Goal: Task Accomplishment & Management: Manage account settings

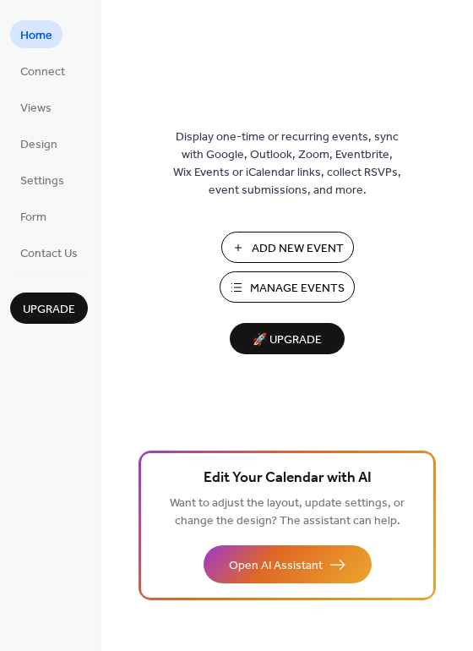
click at [40, 214] on span "Form" at bounding box center [33, 218] width 26 height 18
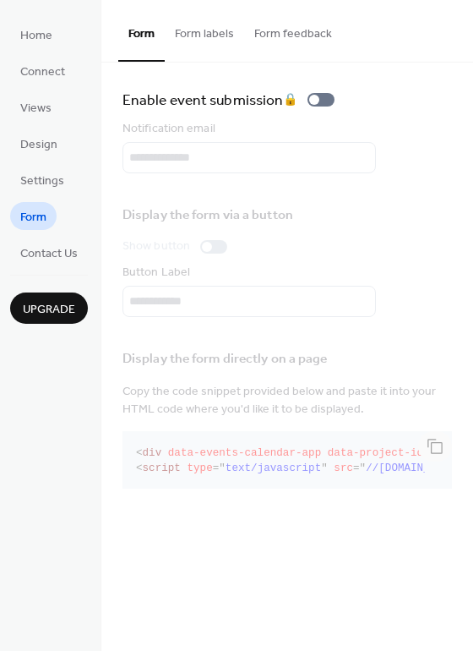
click at [39, 146] on span "Design" at bounding box center [38, 145] width 37 height 18
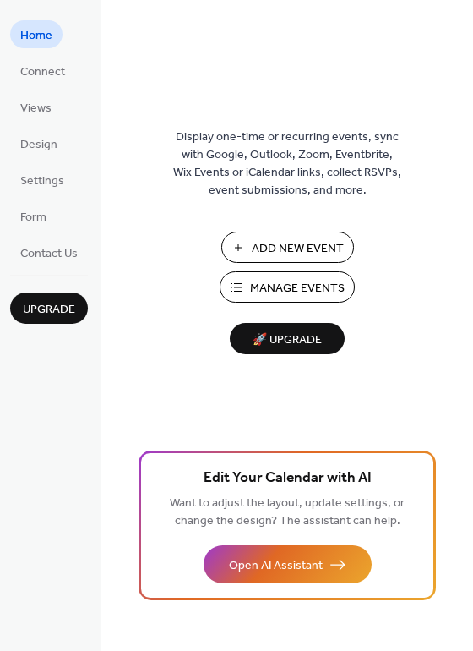
click at [297, 288] on span "Manage Events" at bounding box center [297, 289] width 95 height 18
click at [42, 178] on span "Settings" at bounding box center [42, 181] width 44 height 18
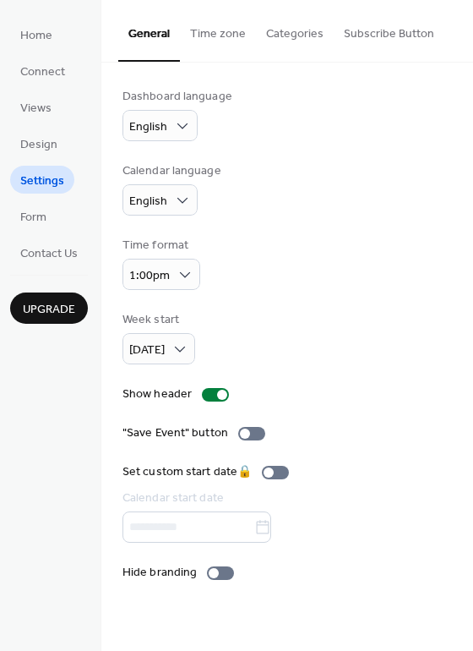
click at [297, 35] on button "Categories" at bounding box center [295, 30] width 78 height 60
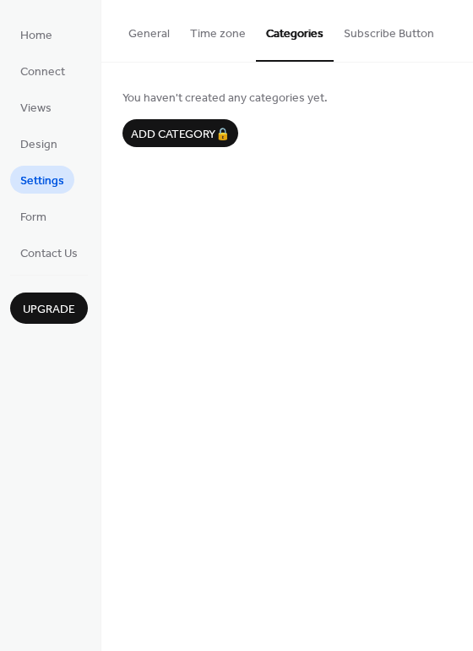
click at [287, 33] on button "Categories" at bounding box center [295, 31] width 78 height 62
click at [146, 35] on button "General" at bounding box center [149, 30] width 62 height 60
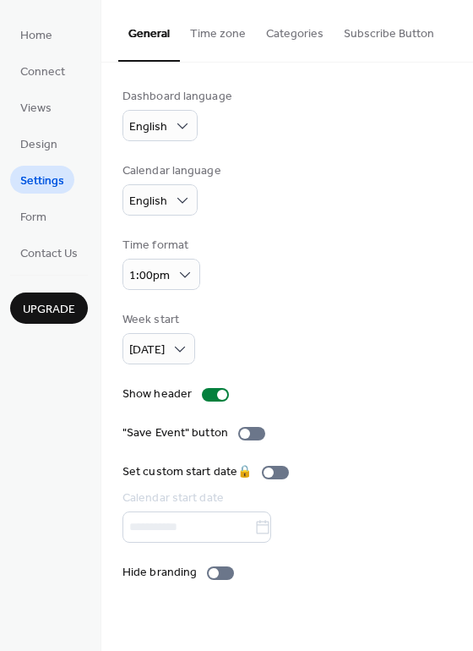
click at [46, 72] on span "Connect" at bounding box center [42, 72] width 45 height 18
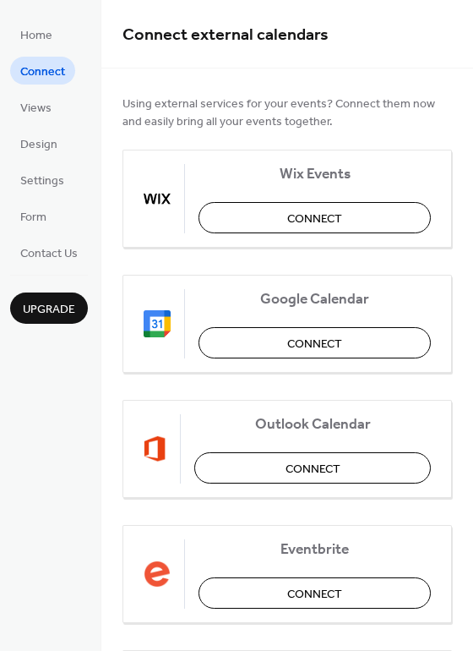
click at [40, 106] on span "Views" at bounding box center [35, 109] width 31 height 18
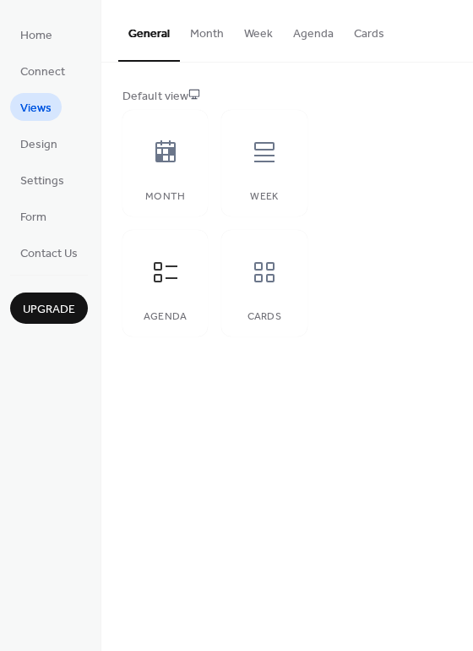
click at [204, 35] on button "Month" at bounding box center [207, 30] width 54 height 60
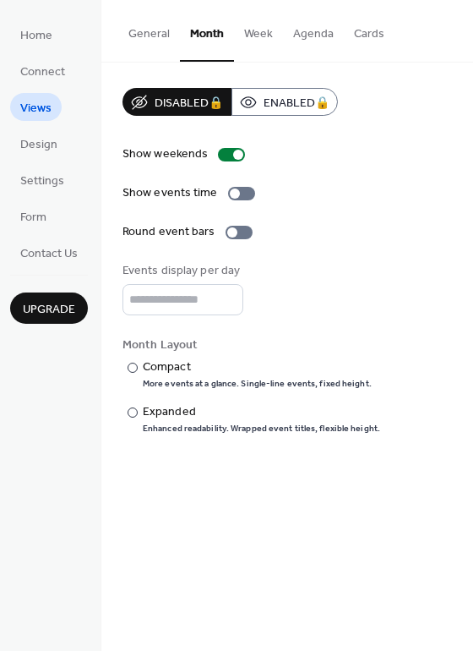
click at [290, 98] on div "Disabled 🔒 Enabled 🔒" at bounding box center [231, 102] width 216 height 28
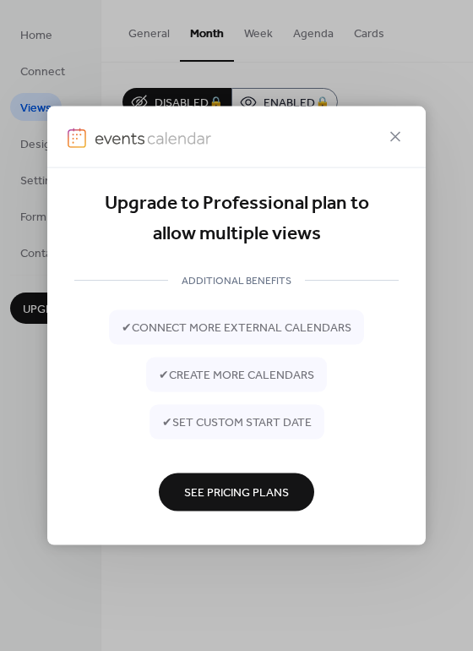
click at [400, 133] on icon at bounding box center [395, 137] width 10 height 10
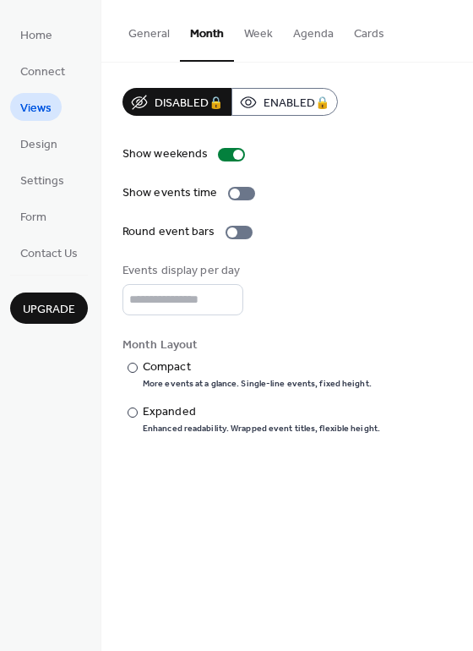
click at [148, 33] on button "General" at bounding box center [149, 30] width 62 height 60
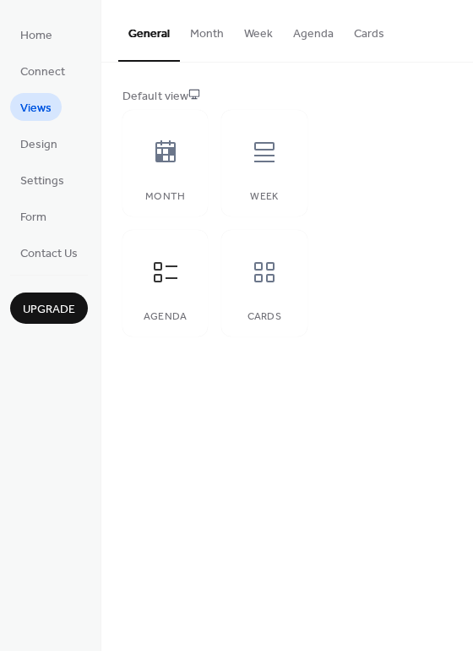
click at [268, 156] on icon at bounding box center [264, 152] width 20 height 20
click at [167, 156] on icon at bounding box center [166, 151] width 20 height 22
click at [41, 177] on span "Settings" at bounding box center [42, 181] width 44 height 18
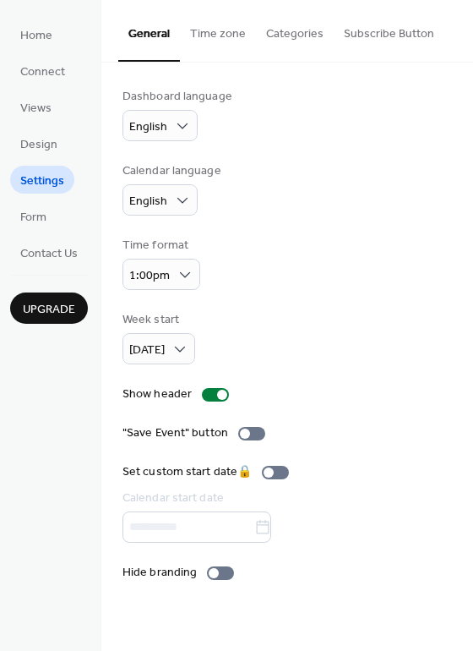
click at [46, 253] on span "Contact Us" at bounding box center [48, 254] width 57 height 18
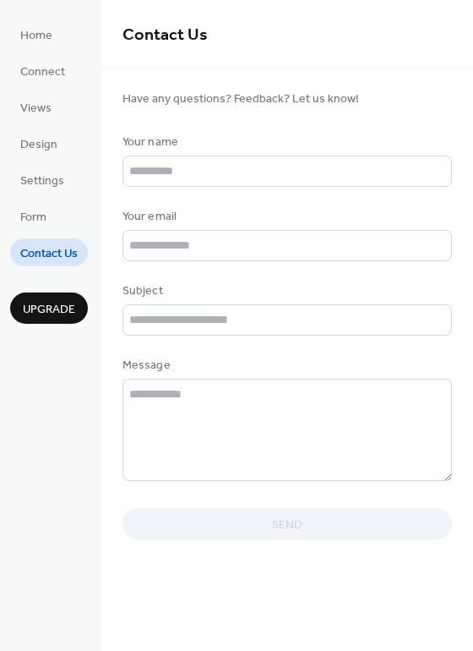
click at [46, 214] on span "Form" at bounding box center [33, 218] width 26 height 18
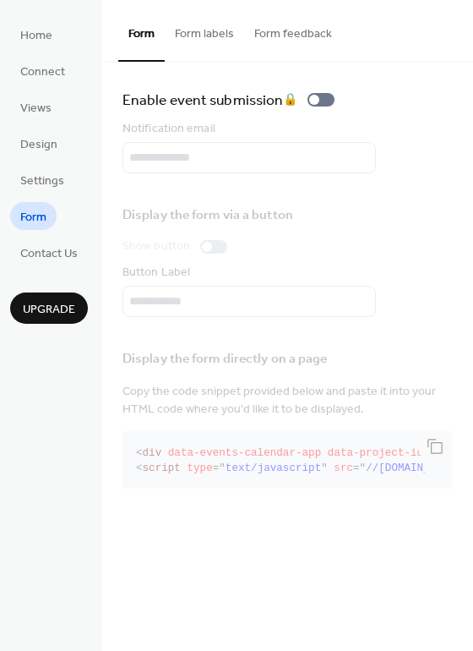
click at [40, 106] on span "Views" at bounding box center [35, 109] width 31 height 18
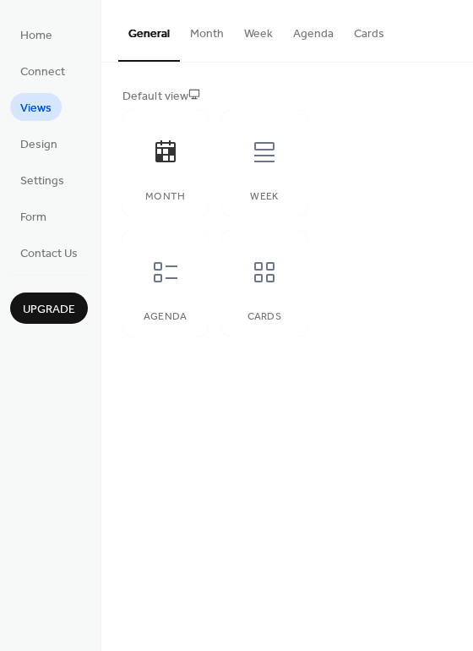
click at [172, 276] on icon at bounding box center [166, 272] width 24 height 20
click at [257, 273] on icon at bounding box center [264, 272] width 20 height 20
click at [266, 150] on icon at bounding box center [264, 152] width 20 height 20
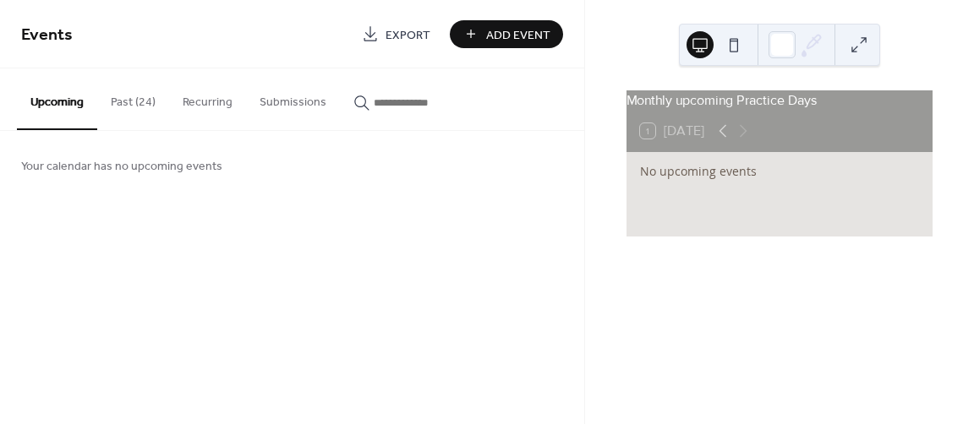
click at [139, 99] on button "Past (24)" at bounding box center [133, 98] width 72 height 60
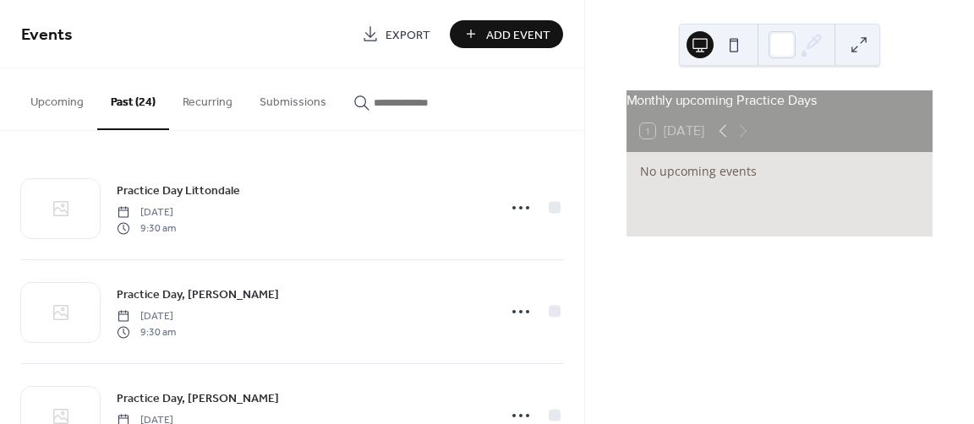
click at [206, 101] on button "Recurring" at bounding box center [207, 98] width 77 height 60
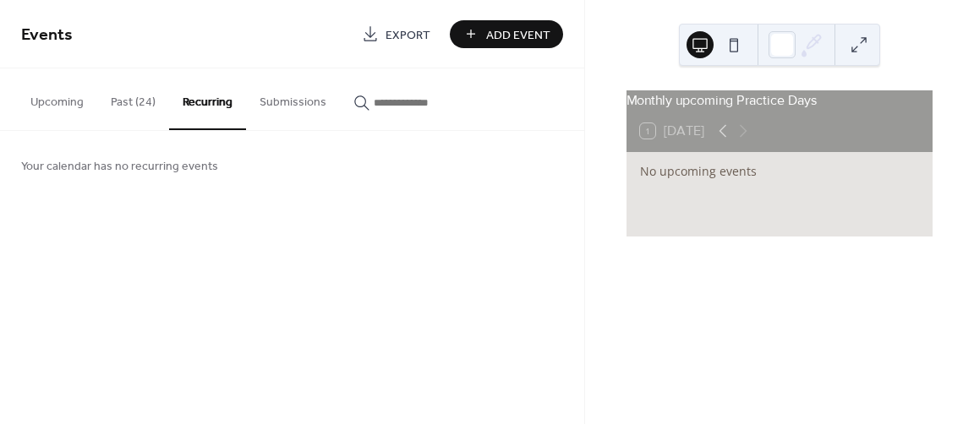
click at [62, 104] on button "Upcoming" at bounding box center [57, 98] width 80 height 60
click at [722, 139] on icon at bounding box center [723, 131] width 20 height 20
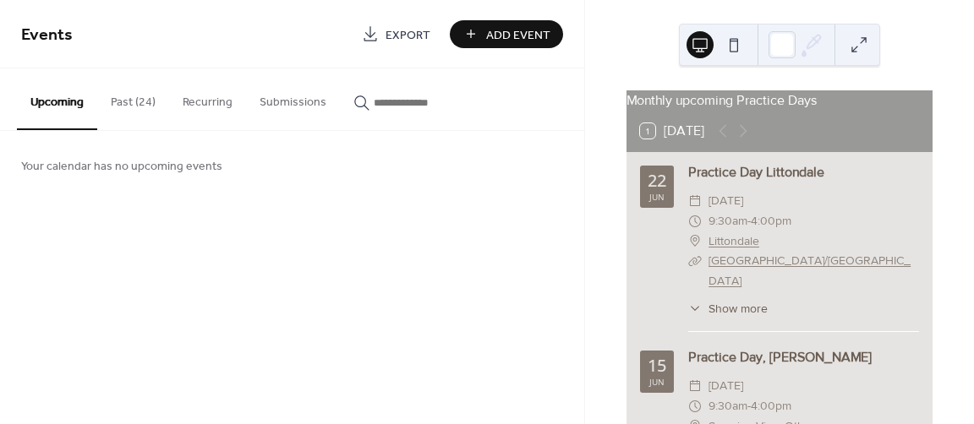
click at [204, 101] on button "Recurring" at bounding box center [207, 98] width 77 height 60
click at [701, 143] on button "1 Today" at bounding box center [672, 131] width 76 height 24
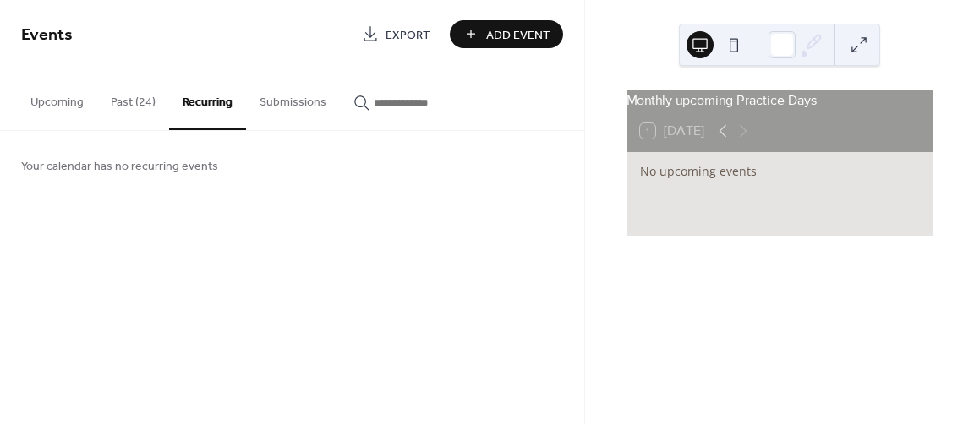
click at [702, 139] on div "1 Today" at bounding box center [672, 130] width 64 height 15
click at [683, 139] on div "1 Today" at bounding box center [672, 130] width 64 height 15
click at [722, 137] on icon at bounding box center [723, 131] width 20 height 20
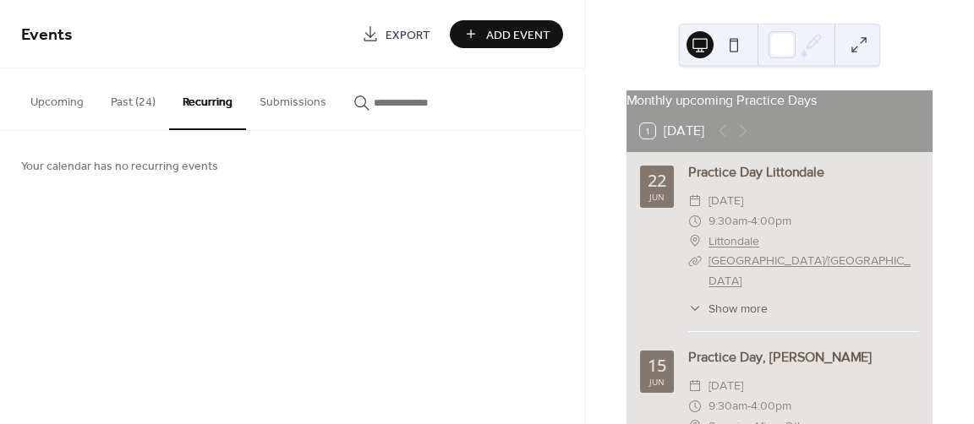
click at [135, 101] on button "Past (24)" at bounding box center [133, 98] width 72 height 60
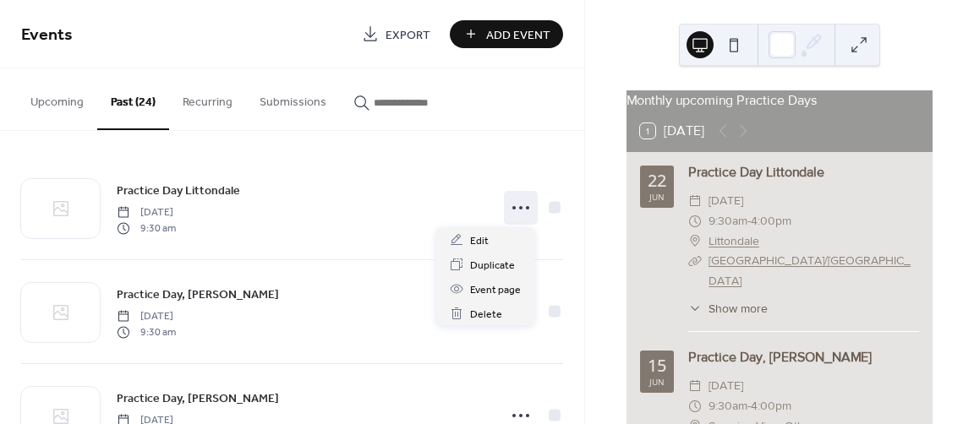
click at [519, 206] on circle at bounding box center [520, 207] width 3 height 3
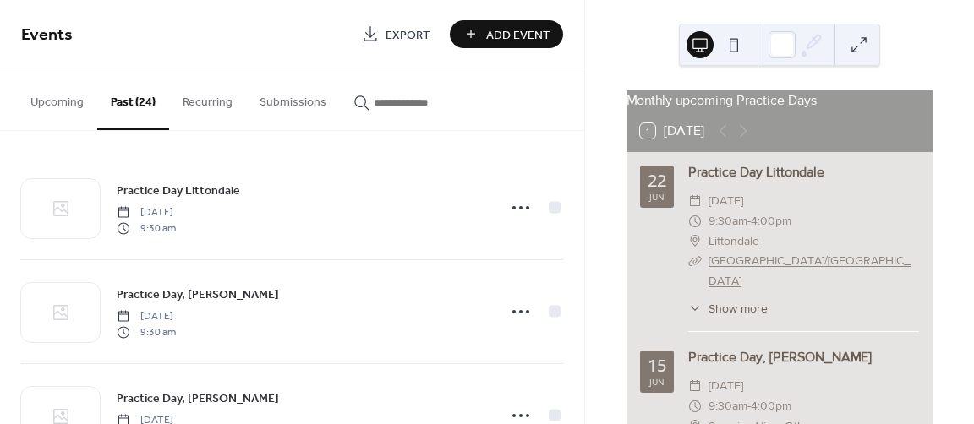
click at [458, 204] on div "Practice Day Littondale Saturday, June 22, 2024 9:30 am" at bounding box center [302, 208] width 370 height 54
drag, startPoint x: 557, startPoint y: 207, endPoint x: 568, endPoint y: 207, distance: 11.0
click at [568, 207] on div "Practice Day Littondale Saturday, June 22, 2024 9:30 am Practice Day, Otley Che…" at bounding box center [292, 277] width 584 height 293
click at [412, 200] on div "Practice Day Littondale Saturday, June 22, 2024 9:30 am" at bounding box center [302, 208] width 370 height 54
click at [509, 131] on div "Practice Day Littondale Saturday, June 22, 2024 9:30 am Practice Day, Otley Che…" at bounding box center [292, 277] width 584 height 293
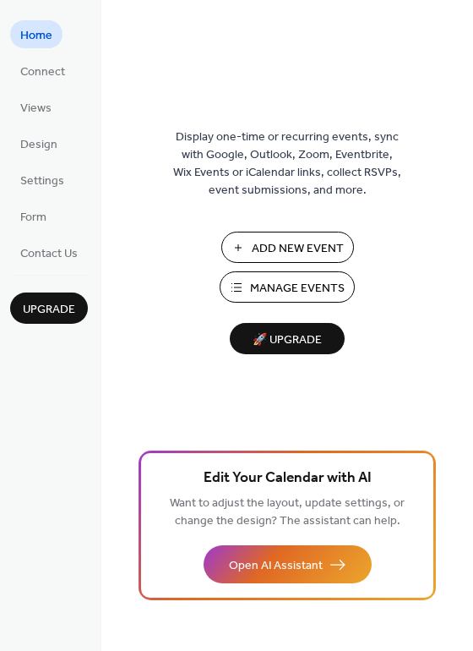
click at [285, 245] on span "Add New Event" at bounding box center [298, 249] width 92 height 18
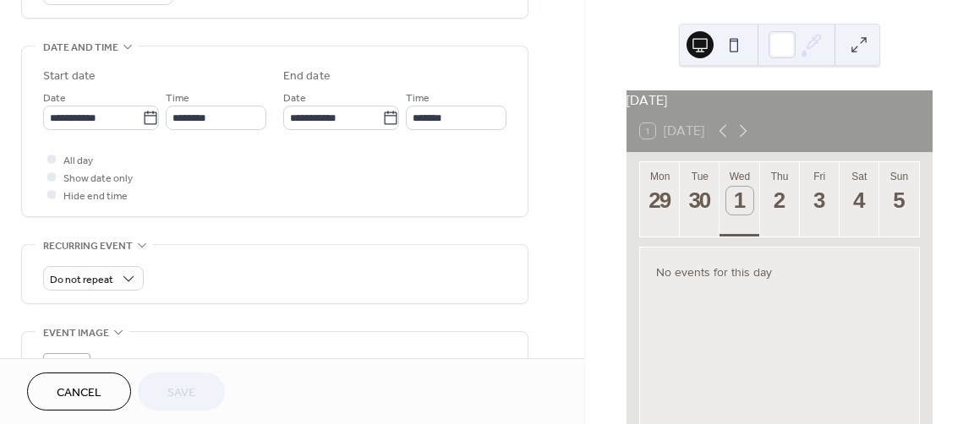
scroll to position [507, 0]
click at [140, 243] on div "•••" at bounding box center [274, 244] width 505 height 2
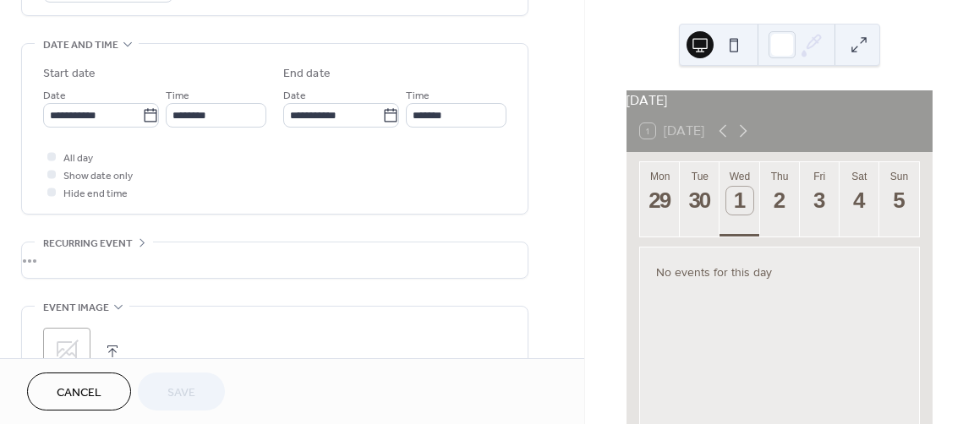
click at [142, 238] on icon at bounding box center [142, 243] width 14 height 14
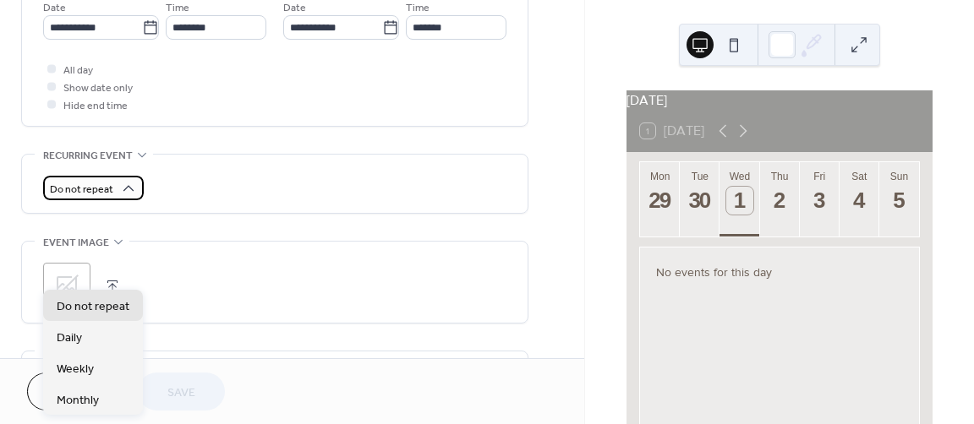
scroll to position [676, 0]
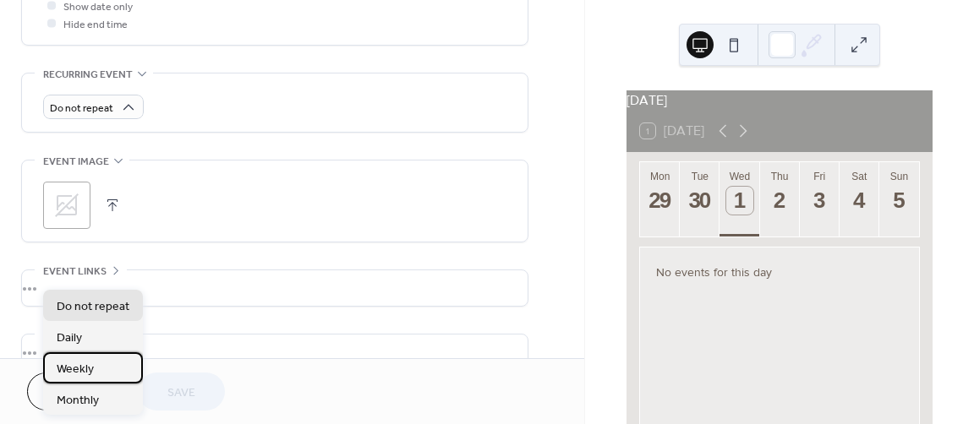
click at [92, 366] on span "Weekly" at bounding box center [75, 370] width 37 height 18
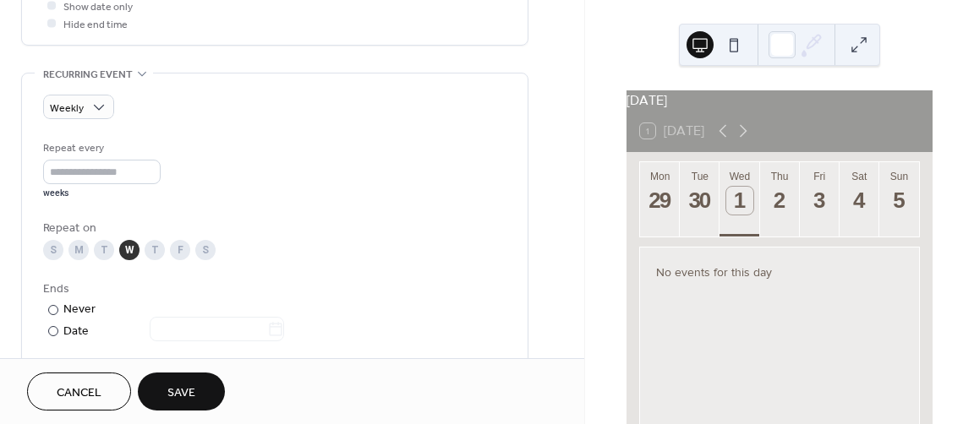
click at [103, 247] on div "T" at bounding box center [104, 250] width 20 height 20
click at [54, 329] on div at bounding box center [53, 331] width 10 height 10
click at [52, 308] on div at bounding box center [53, 310] width 10 height 10
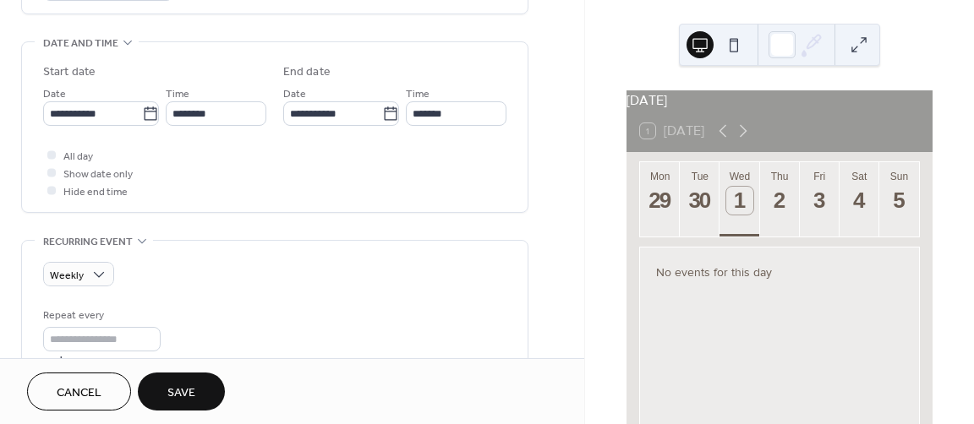
scroll to position [507, 0]
click at [698, 209] on div "30" at bounding box center [700, 201] width 28 height 28
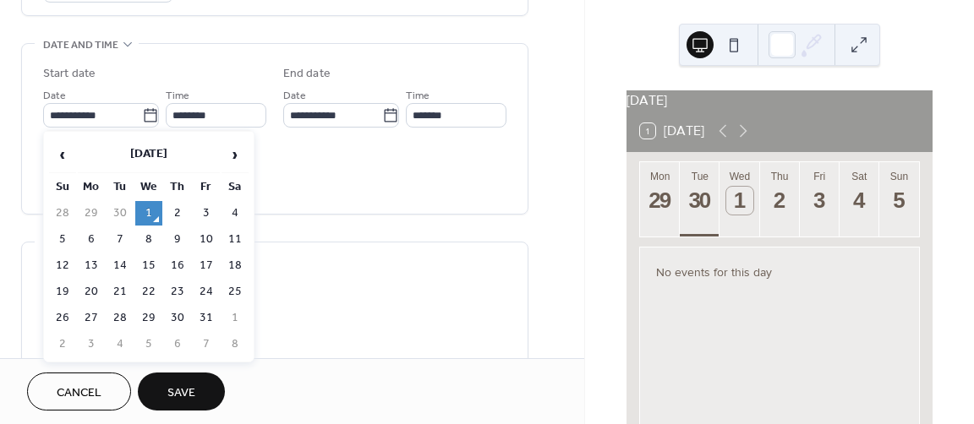
click at [145, 118] on icon at bounding box center [150, 115] width 17 height 17
click at [142, 118] on input "**********" at bounding box center [92, 115] width 99 height 25
click at [121, 234] on td "7" at bounding box center [119, 239] width 27 height 25
type input "**********"
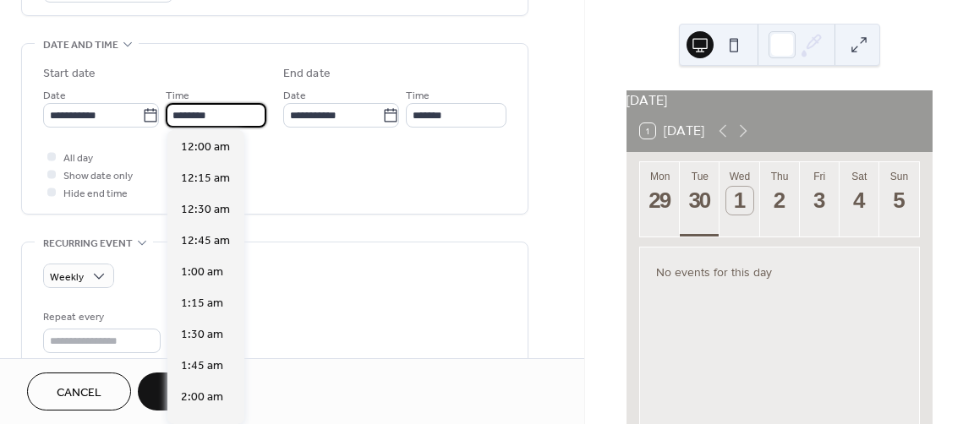
click at [227, 112] on input "********" at bounding box center [216, 115] width 101 height 25
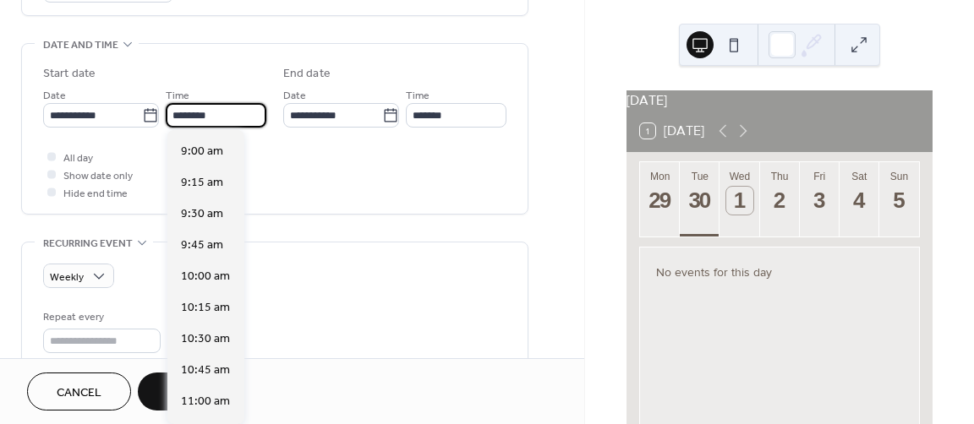
scroll to position [994, 0]
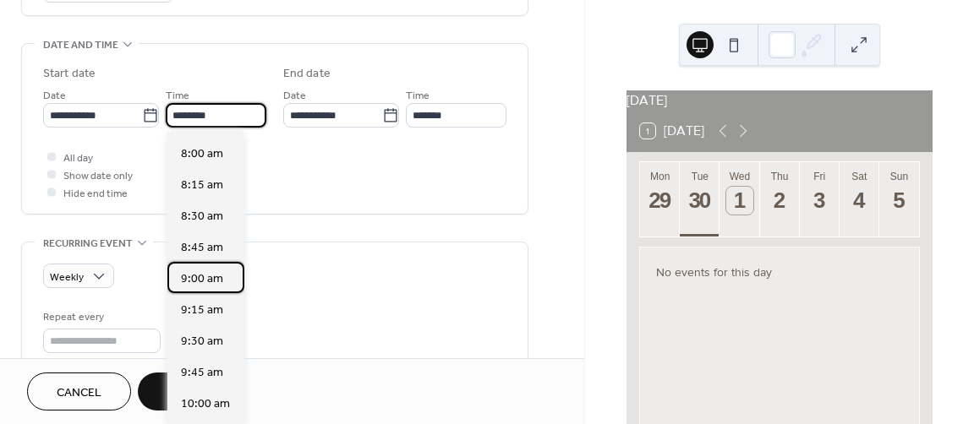
click at [205, 281] on span "9:00 am" at bounding box center [202, 279] width 42 height 18
type input "*******"
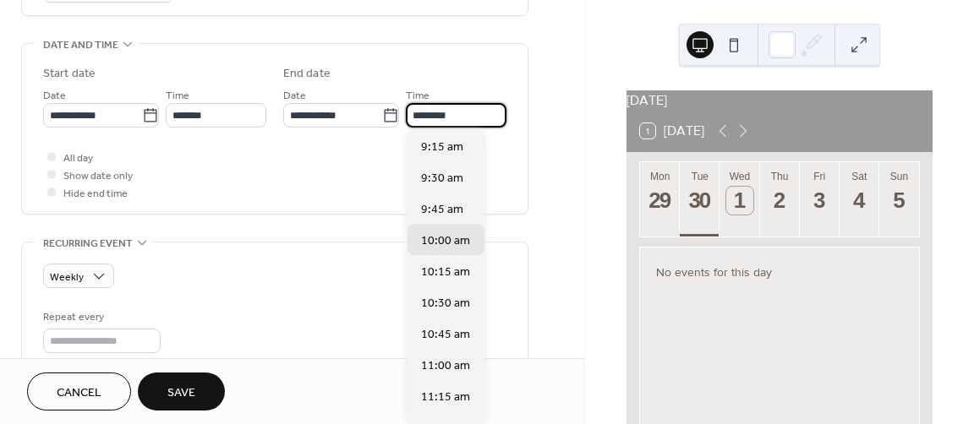
click at [456, 112] on input "********" at bounding box center [456, 115] width 101 height 25
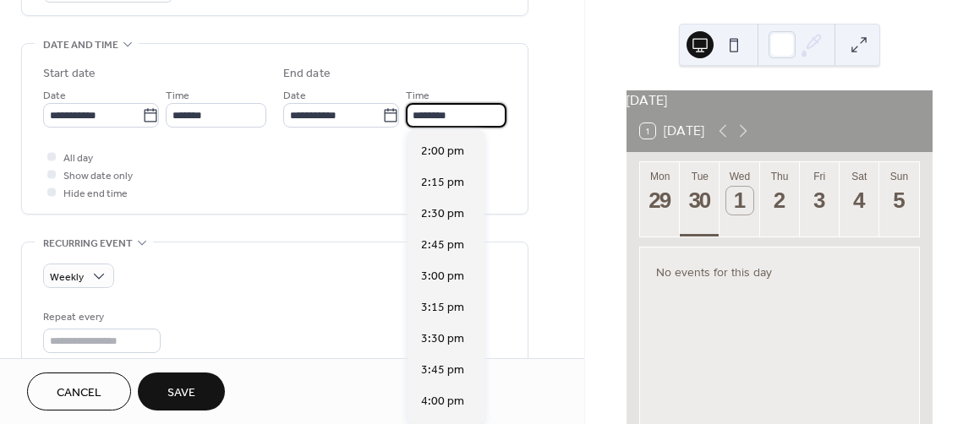
scroll to position [592, 0]
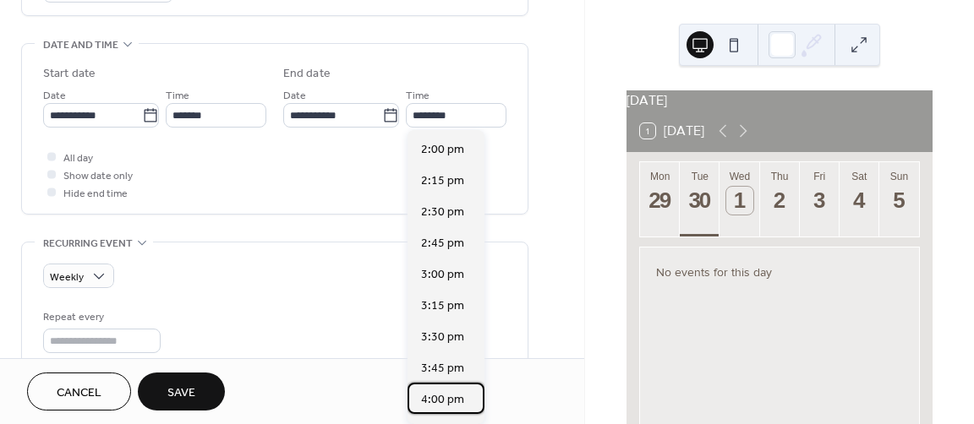
click at [445, 396] on span "4:00 pm" at bounding box center [442, 399] width 43 height 18
type input "*******"
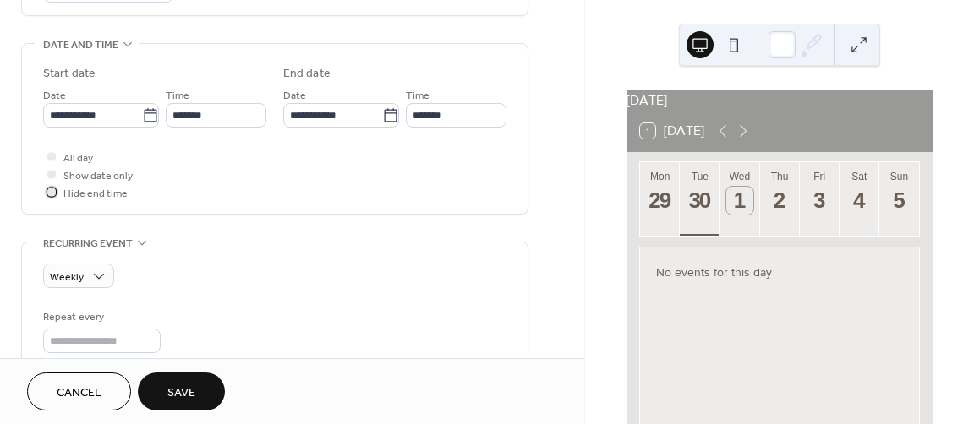
click at [52, 192] on div at bounding box center [51, 192] width 8 height 8
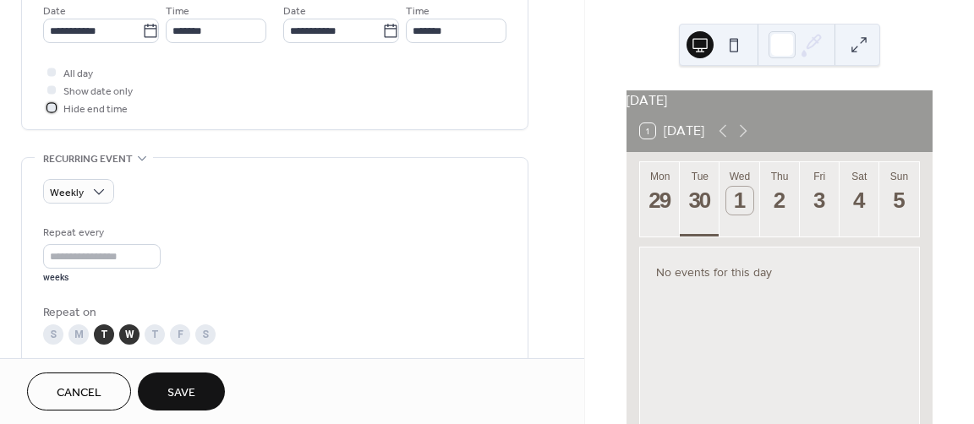
scroll to position [676, 0]
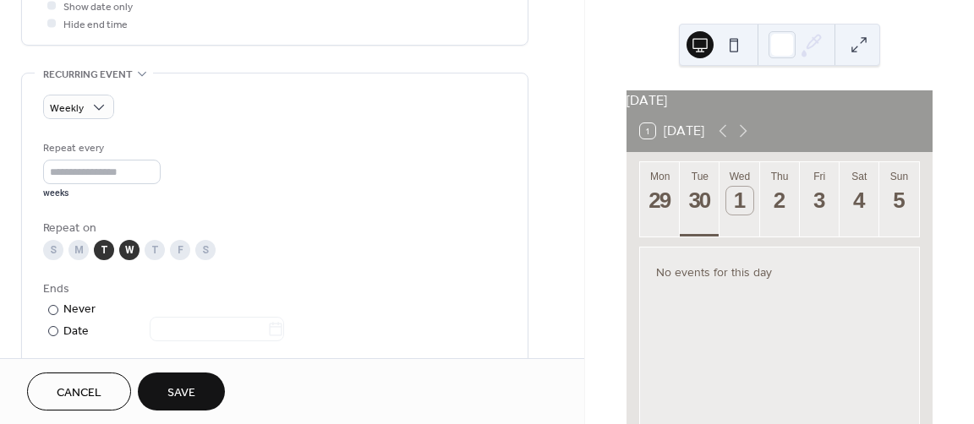
click at [101, 248] on div "T" at bounding box center [104, 250] width 20 height 20
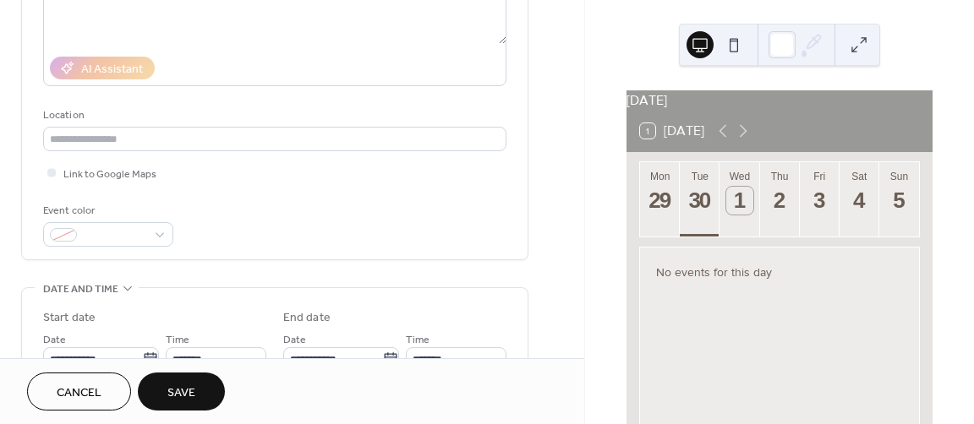
scroll to position [254, 0]
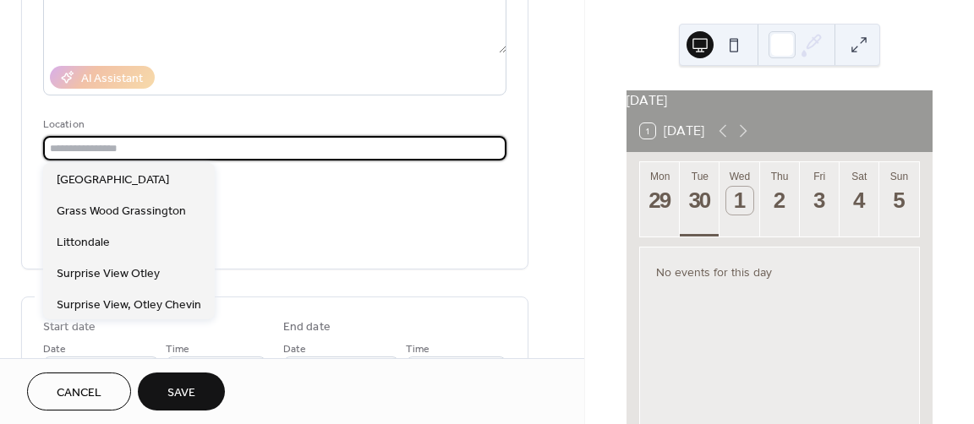
click at [68, 146] on input "text" at bounding box center [274, 148] width 463 height 25
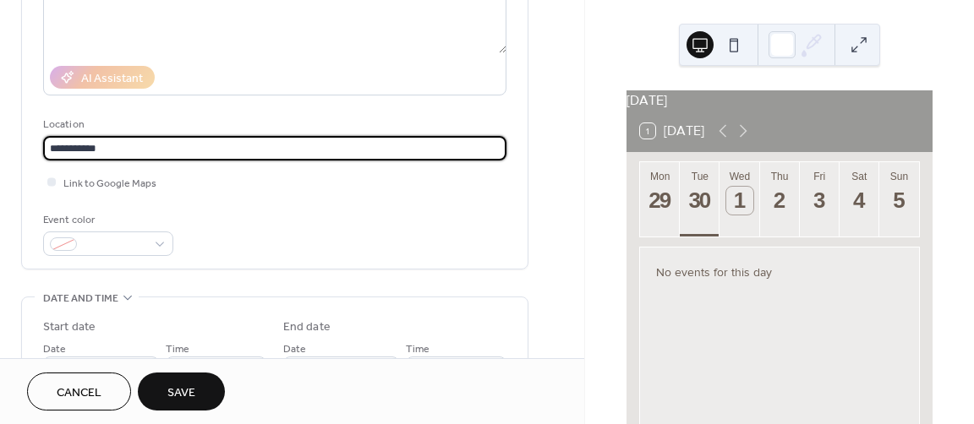
type input "**********"
click at [50, 180] on div at bounding box center [51, 181] width 8 height 8
click at [161, 149] on input "**********" at bounding box center [274, 148] width 463 height 25
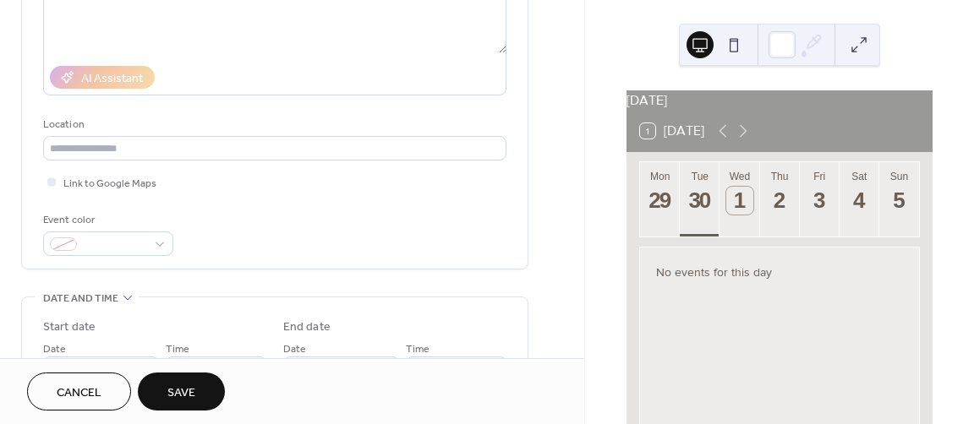
click at [210, 194] on div "Title Description AI Assistant Location Link to Google Maps Event color" at bounding box center [274, 59] width 463 height 394
click at [46, 179] on div at bounding box center [51, 181] width 17 height 17
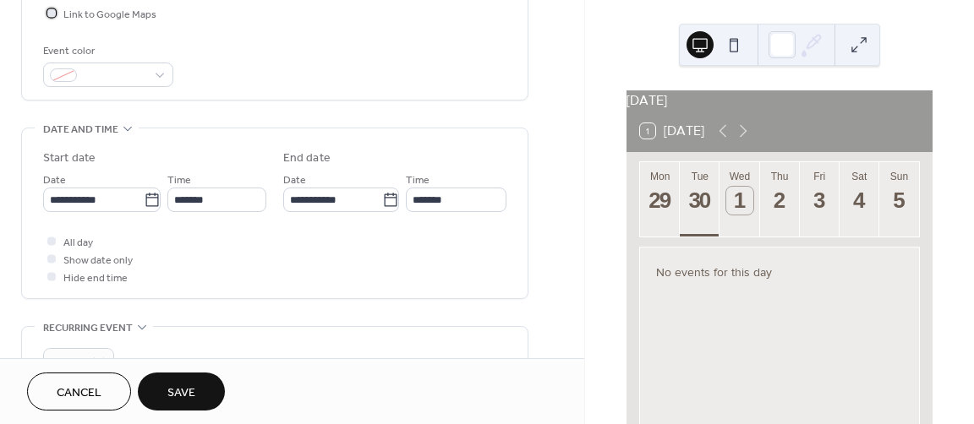
scroll to position [0, 0]
click at [158, 77] on div at bounding box center [108, 75] width 130 height 25
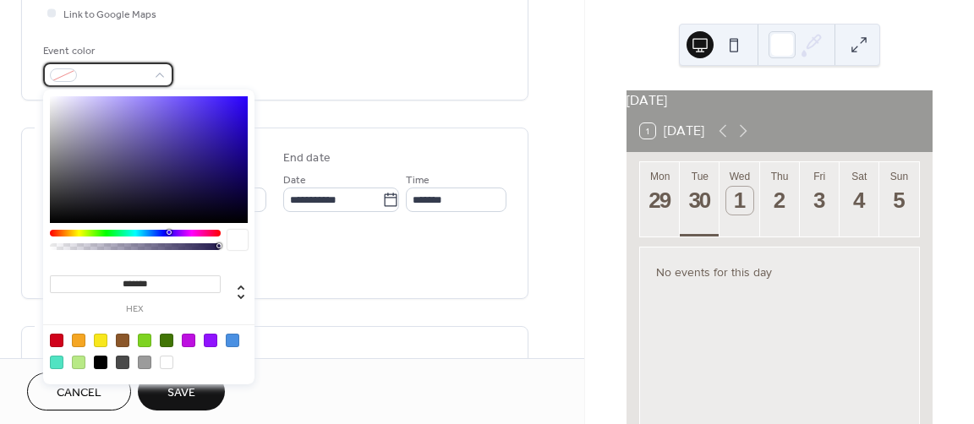
click at [158, 77] on div at bounding box center [108, 75] width 130 height 25
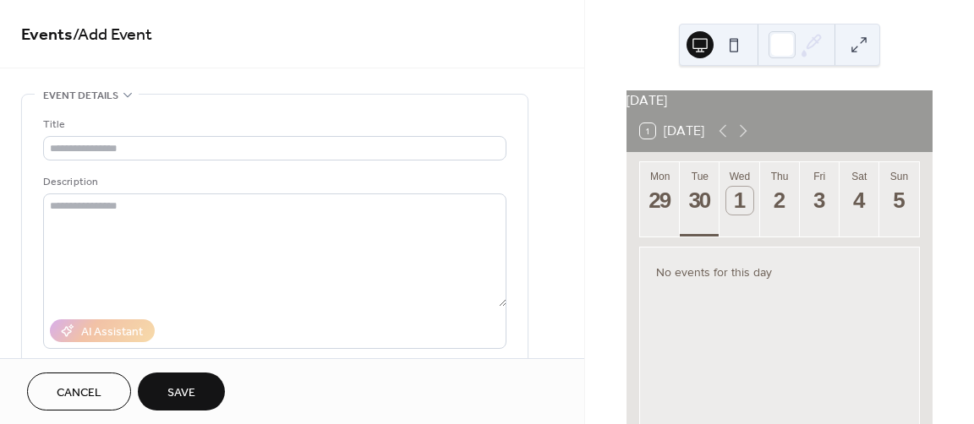
drag, startPoint x: 128, startPoint y: 129, endPoint x: 124, endPoint y: 139, distance: 10.2
click at [124, 139] on div "Title" at bounding box center [274, 138] width 463 height 45
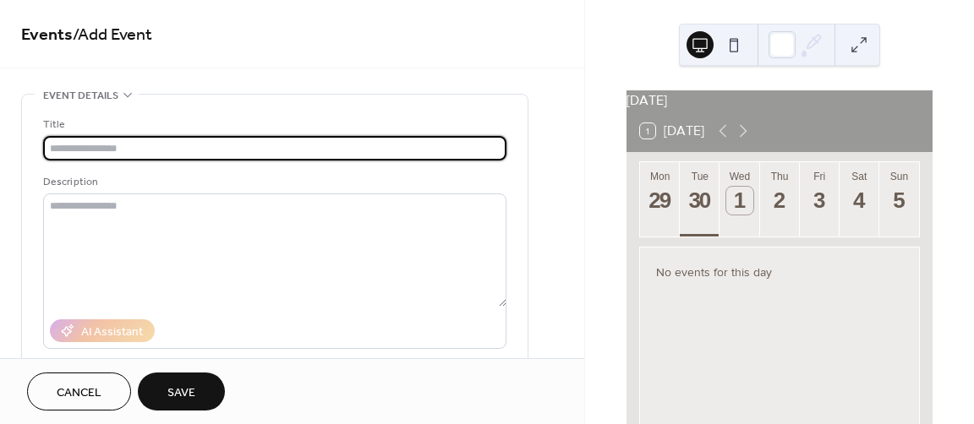
click at [81, 147] on input "text" at bounding box center [274, 148] width 463 height 25
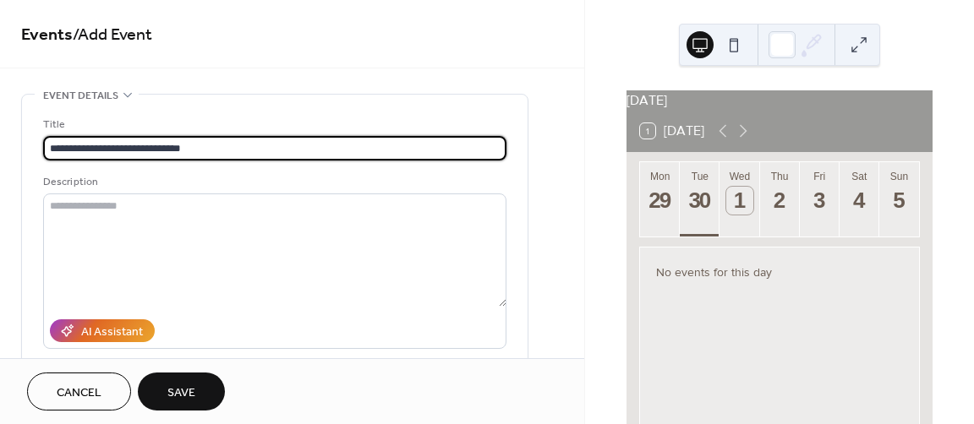
type input "**********"
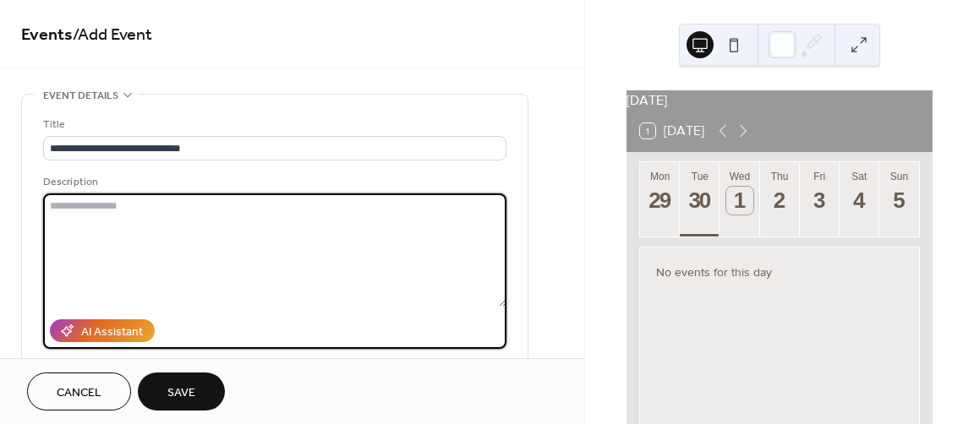
click at [80, 216] on textarea at bounding box center [274, 250] width 463 height 113
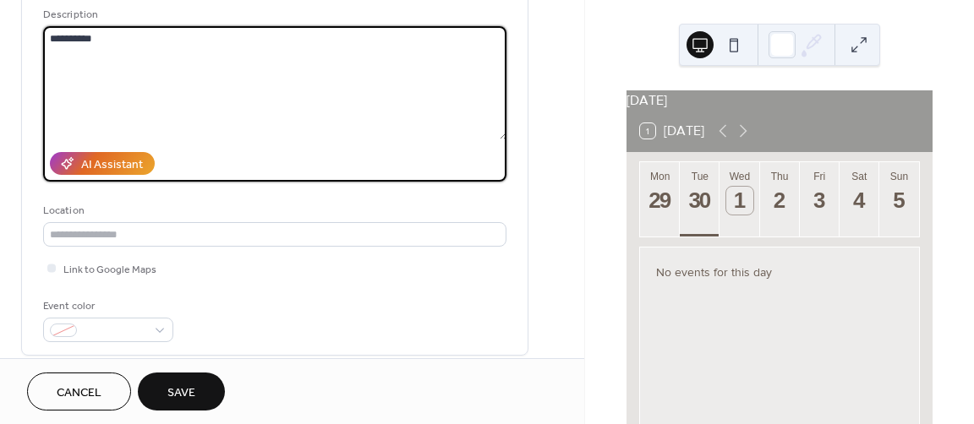
scroll to position [169, 0]
type textarea "**********"
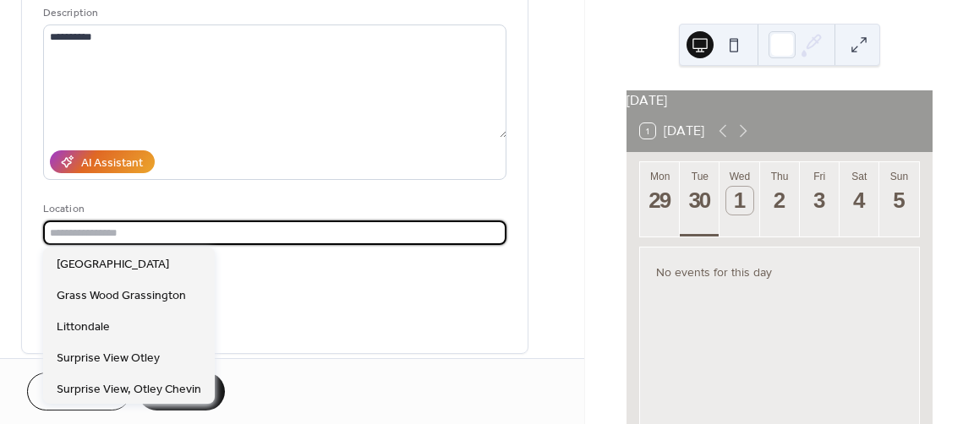
click at [107, 229] on input "text" at bounding box center [274, 233] width 463 height 25
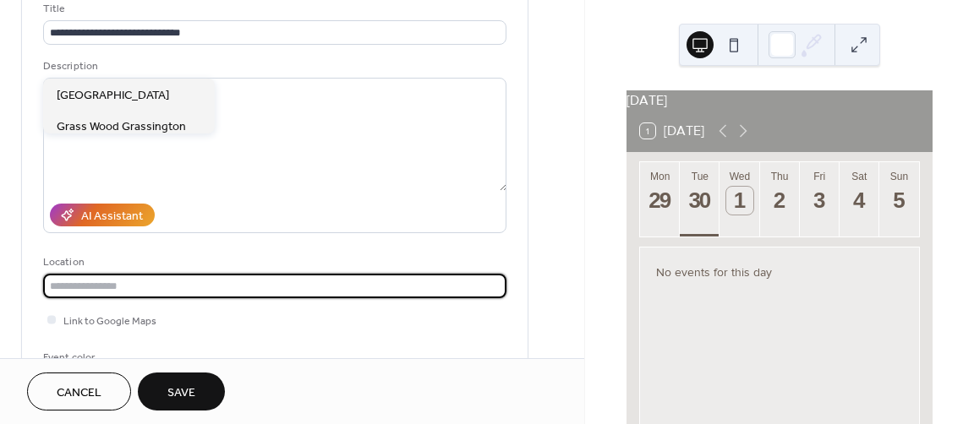
scroll to position [85, 0]
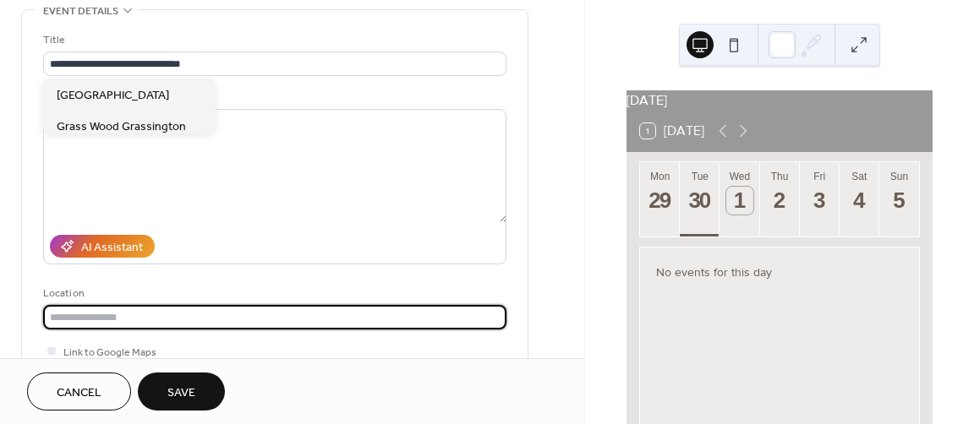
click at [64, 314] on input "text" at bounding box center [274, 317] width 463 height 25
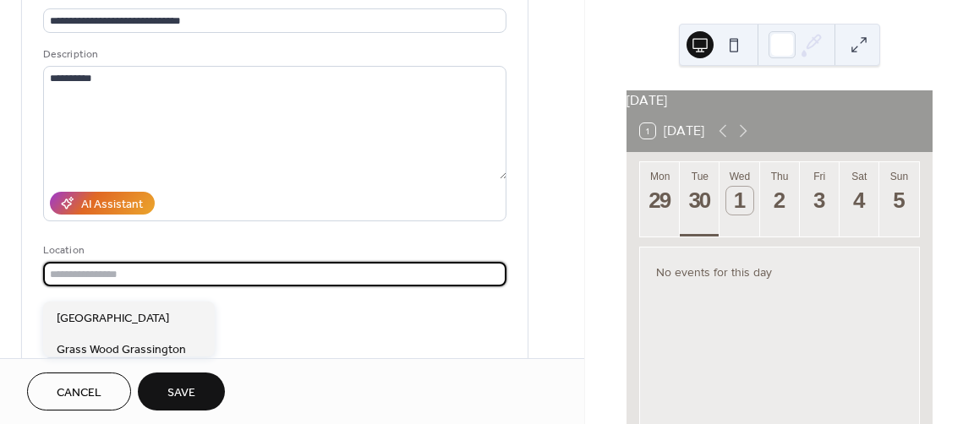
scroll to position [169, 0]
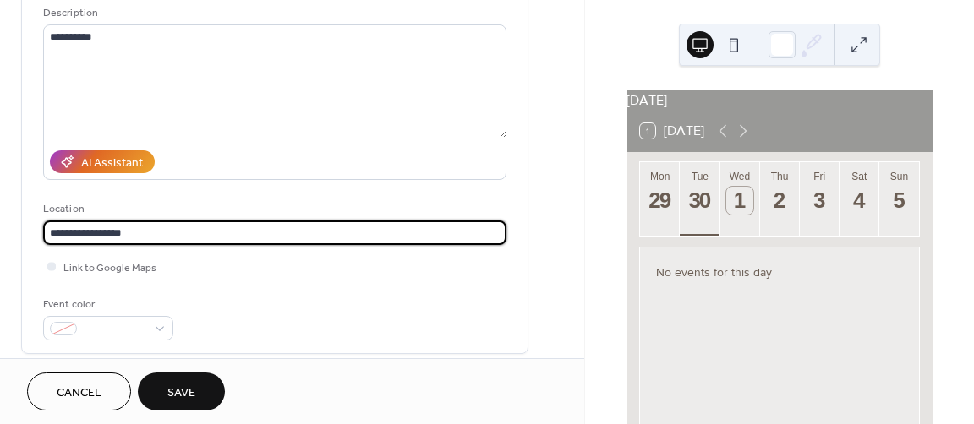
type input "**********"
click at [52, 266] on div at bounding box center [51, 266] width 8 height 8
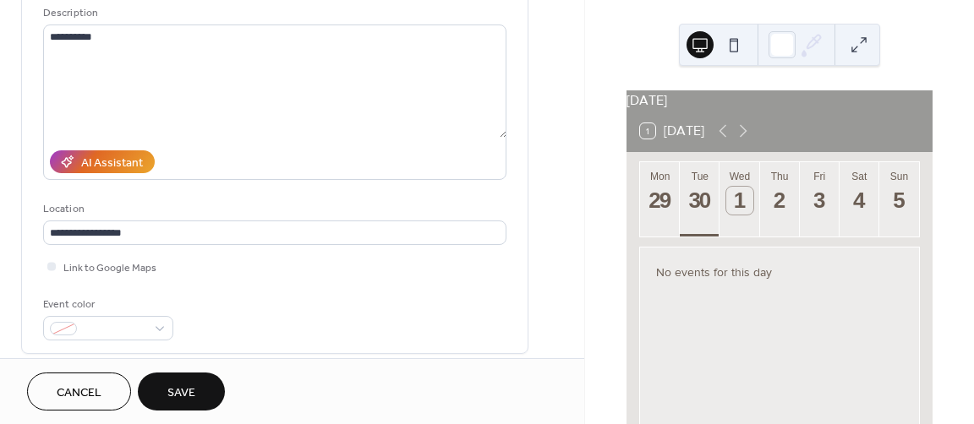
click at [184, 391] on span "Save" at bounding box center [181, 394] width 28 height 18
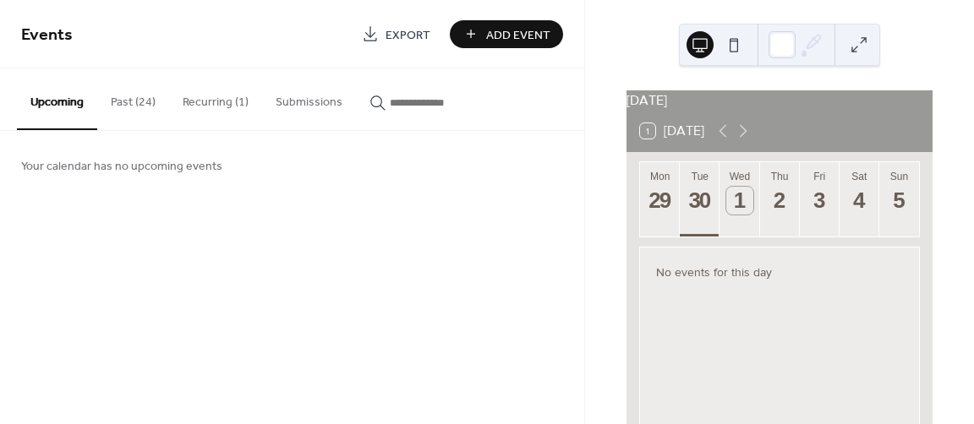
click at [215, 101] on button "Recurring (1)" at bounding box center [215, 98] width 93 height 60
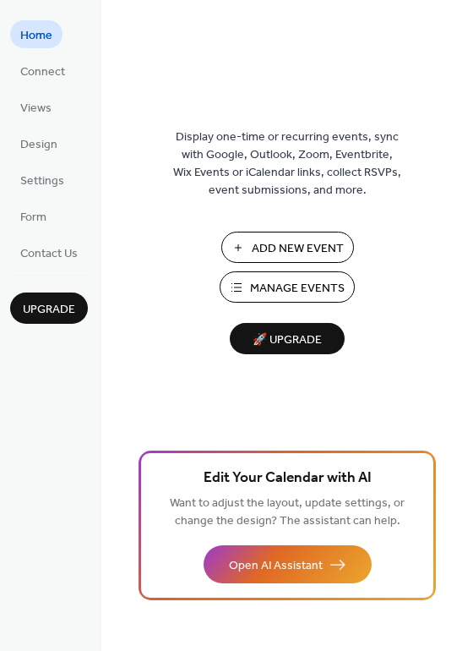
click at [270, 291] on span "Manage Events" at bounding box center [297, 289] width 95 height 18
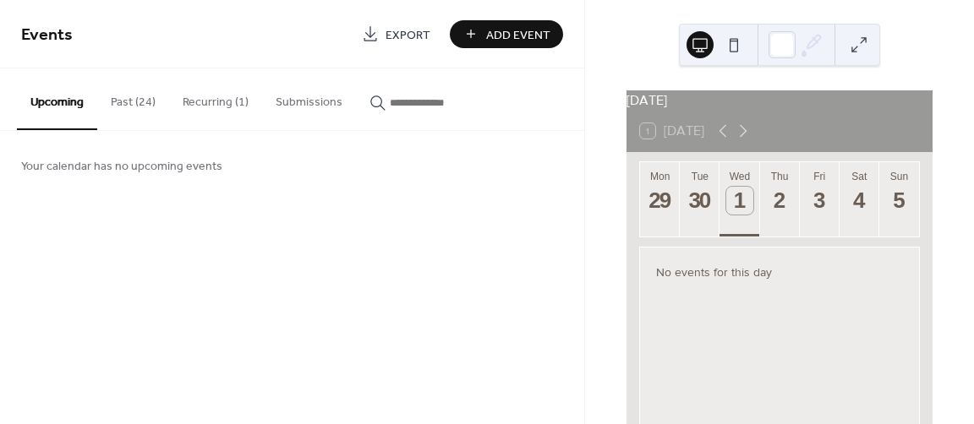
click at [211, 97] on button "Recurring (1)" at bounding box center [215, 98] width 93 height 60
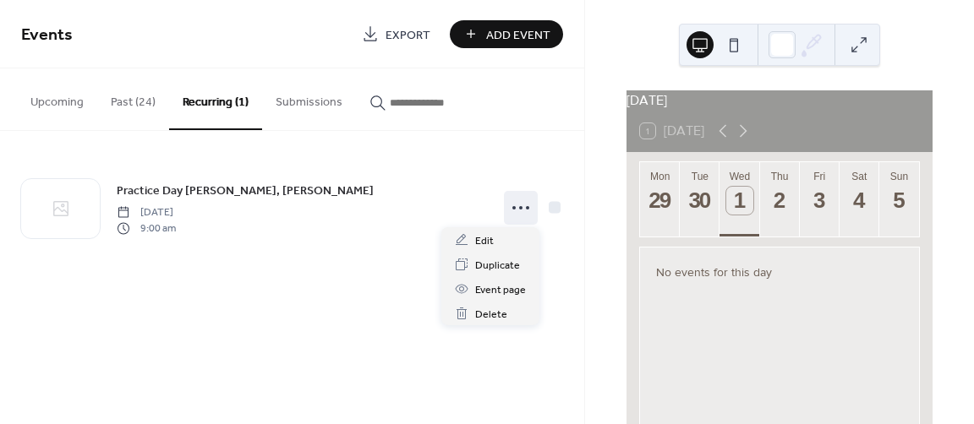
click at [520, 209] on icon at bounding box center [520, 207] width 27 height 27
click at [605, 270] on div "[DATE] 1 [DATE] Mon 29 Tue 30 Wed 1 Thu 2 Fri 3 Sat 4 Sun 5 No events for this …" at bounding box center [779, 212] width 389 height 424
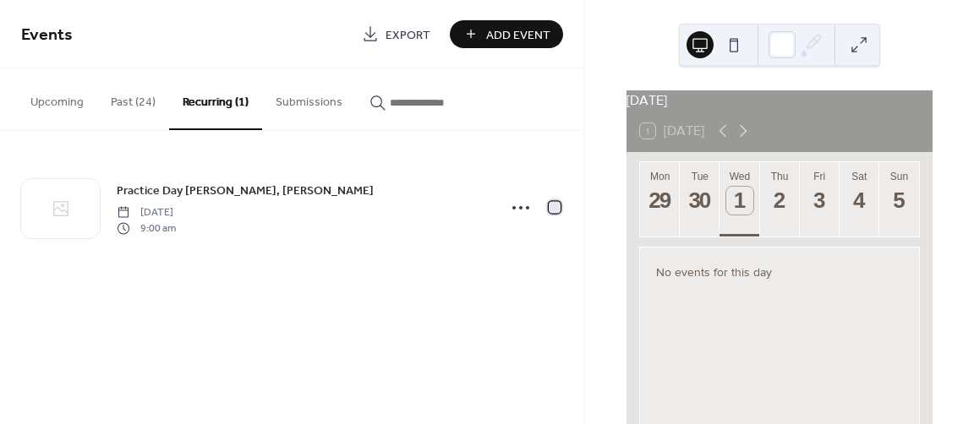
click at [554, 210] on div at bounding box center [555, 207] width 12 height 12
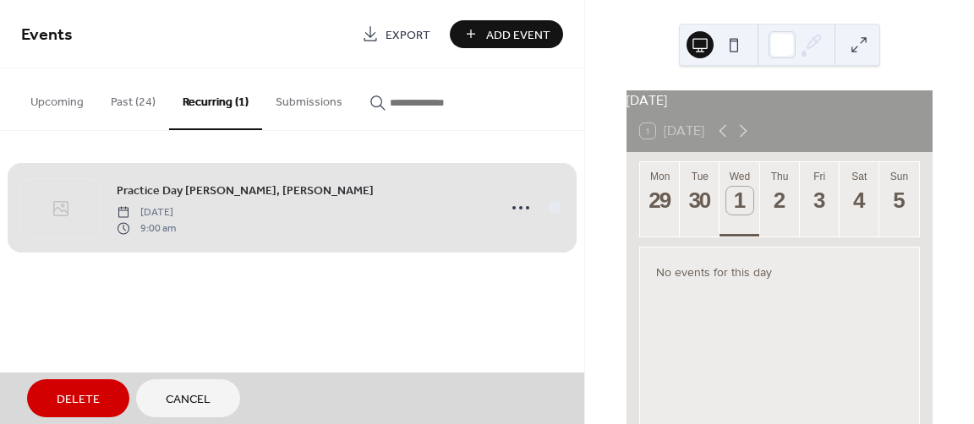
click at [203, 396] on span "Cancel" at bounding box center [188, 400] width 45 height 18
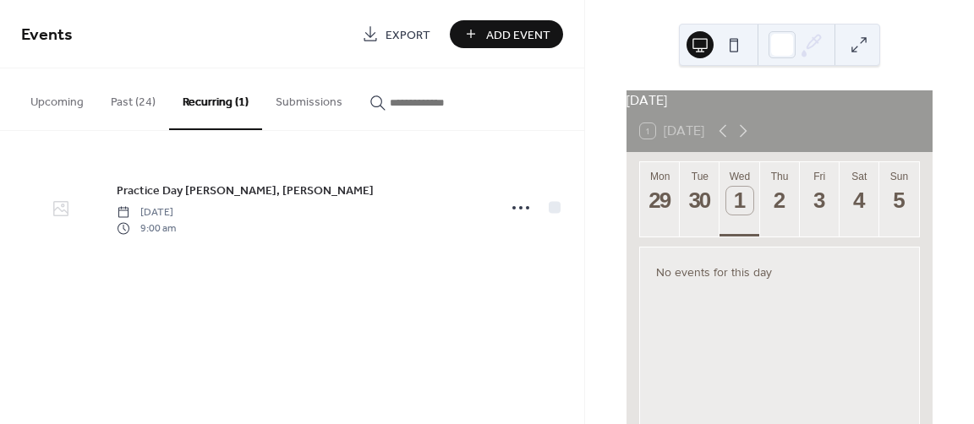
click at [62, 207] on icon at bounding box center [61, 209] width 20 height 20
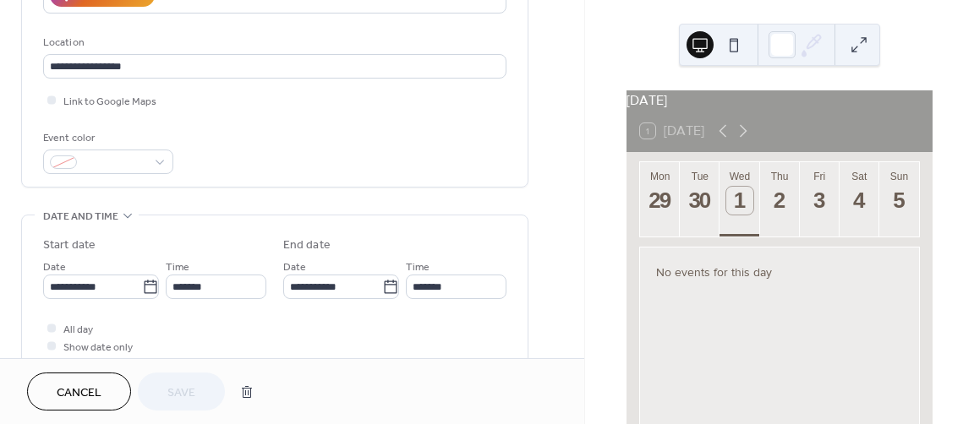
scroll to position [338, 0]
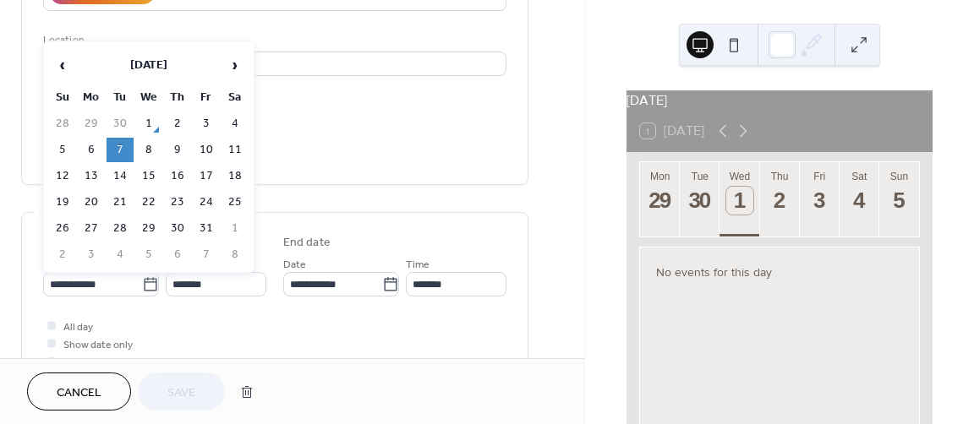
click at [151, 284] on icon at bounding box center [150, 284] width 13 height 14
click at [142, 284] on input "**********" at bounding box center [92, 284] width 99 height 25
click at [151, 284] on icon at bounding box center [150, 284] width 13 height 14
click at [142, 284] on input "**********" at bounding box center [92, 284] width 99 height 25
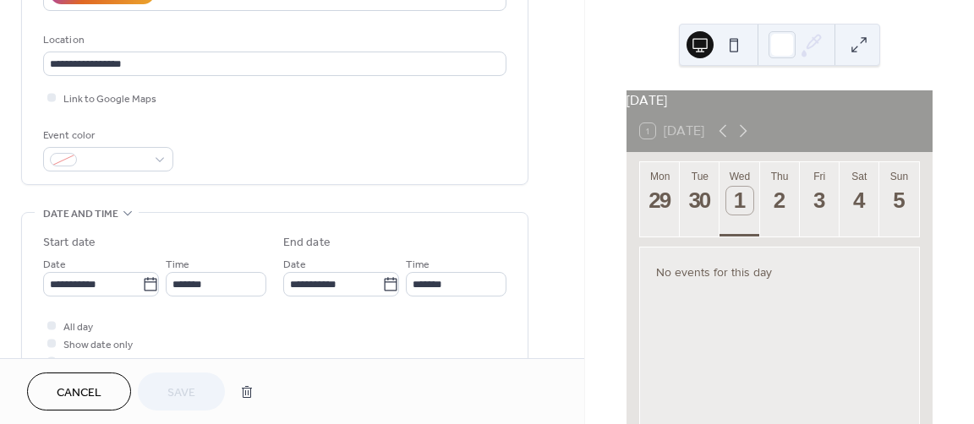
click at [218, 329] on div "All day Show date only Hide end time" at bounding box center [274, 343] width 463 height 53
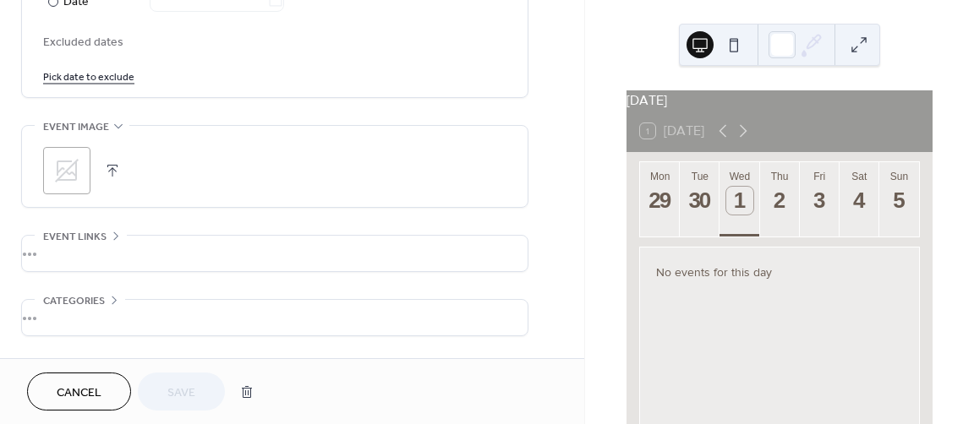
scroll to position [1014, 0]
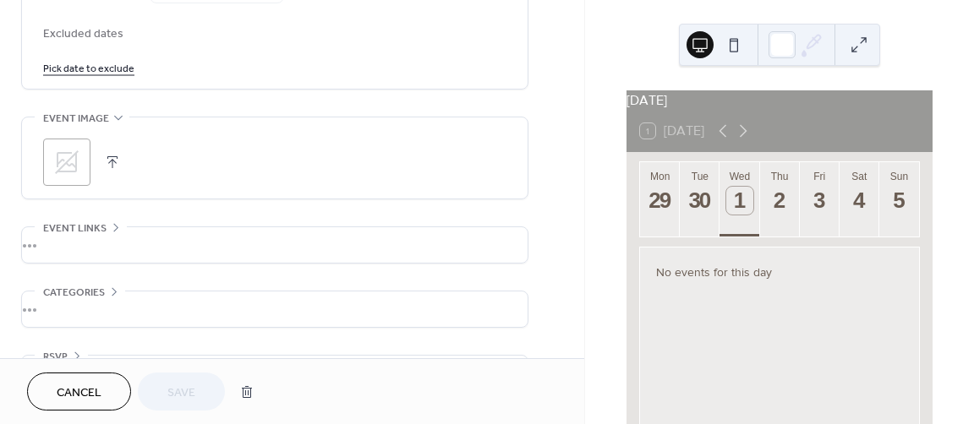
click at [103, 236] on div "•••" at bounding box center [274, 244] width 505 height 35
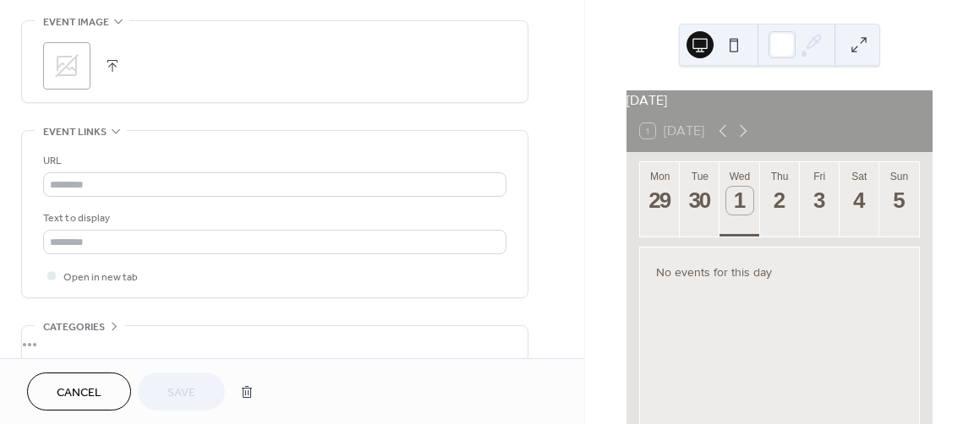
scroll to position [1108, 0]
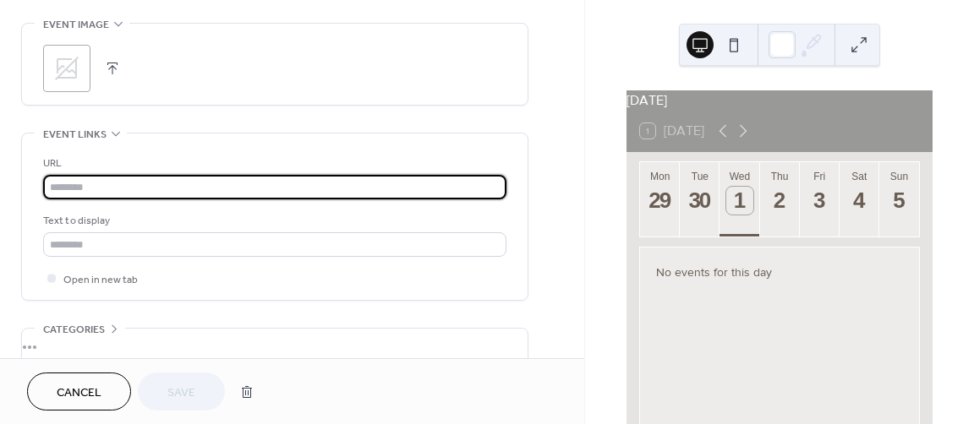
click at [101, 184] on input "text" at bounding box center [274, 187] width 463 height 25
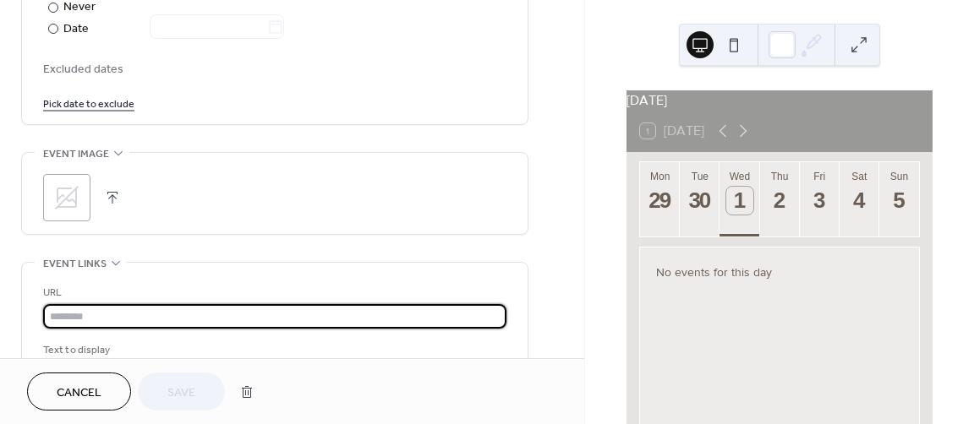
scroll to position [939, 0]
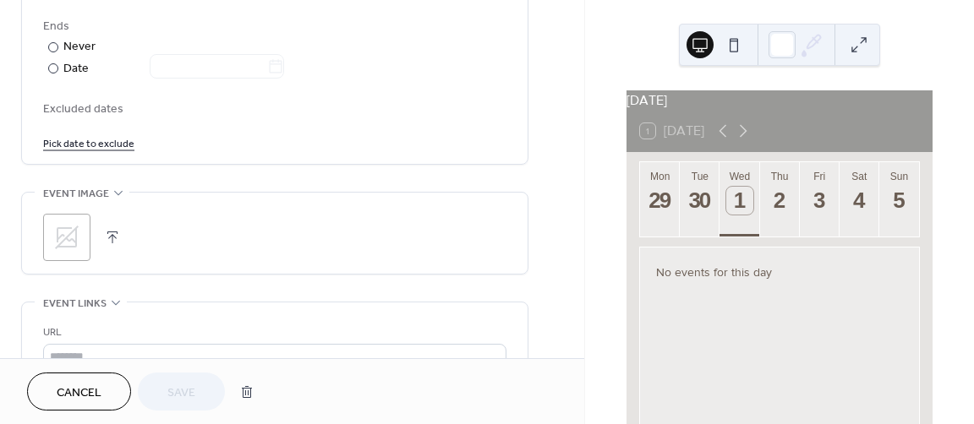
click at [61, 238] on icon at bounding box center [66, 237] width 27 height 27
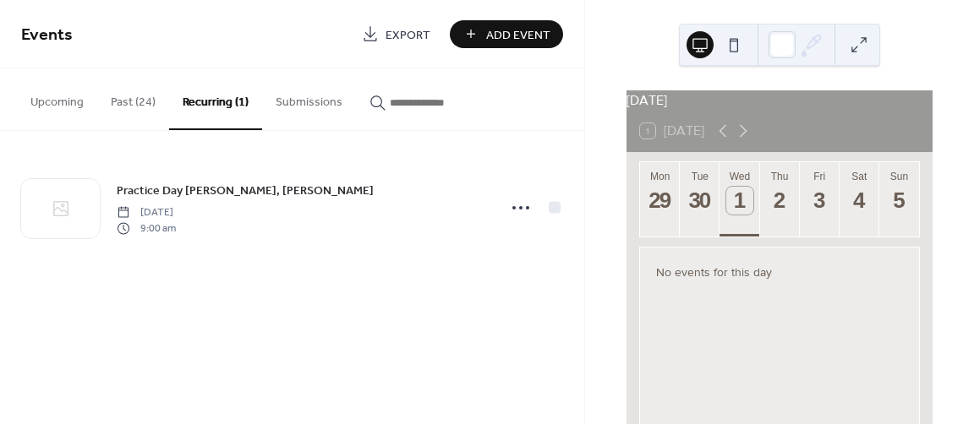
click at [391, 35] on span "Export" at bounding box center [407, 35] width 45 height 18
click at [702, 45] on button at bounding box center [699, 44] width 27 height 27
click at [734, 44] on button at bounding box center [733, 44] width 27 height 27
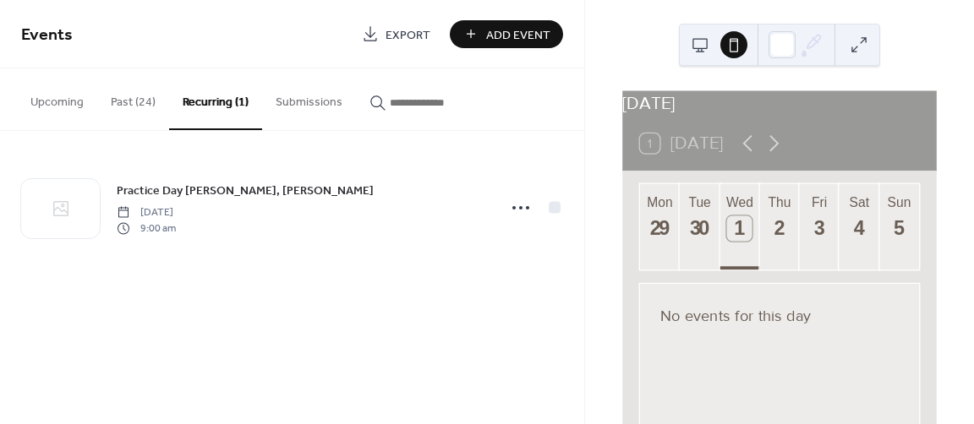
click at [698, 46] on button at bounding box center [699, 44] width 27 height 27
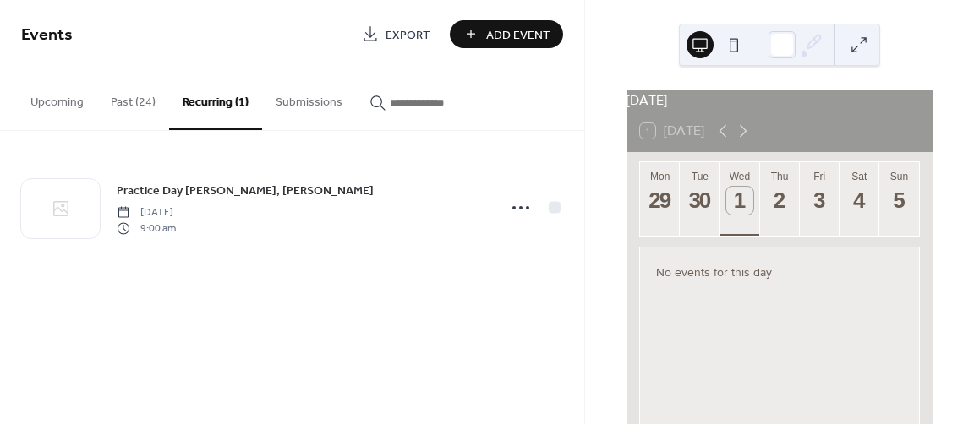
click at [735, 44] on button at bounding box center [733, 44] width 27 height 27
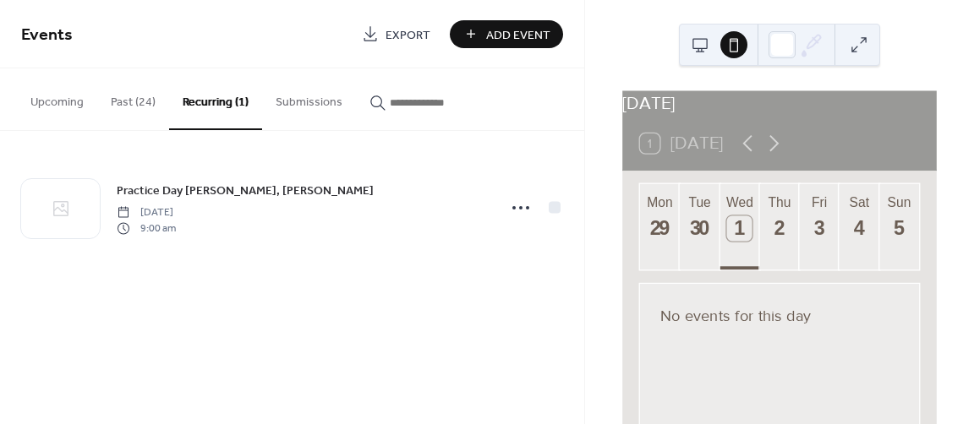
click at [176, 207] on span "[DATE]" at bounding box center [146, 212] width 59 height 15
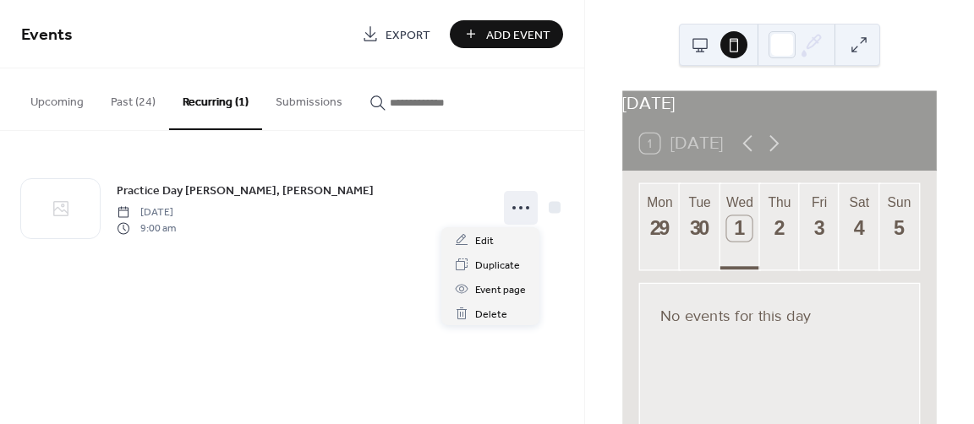
click at [520, 204] on icon at bounding box center [520, 207] width 27 height 27
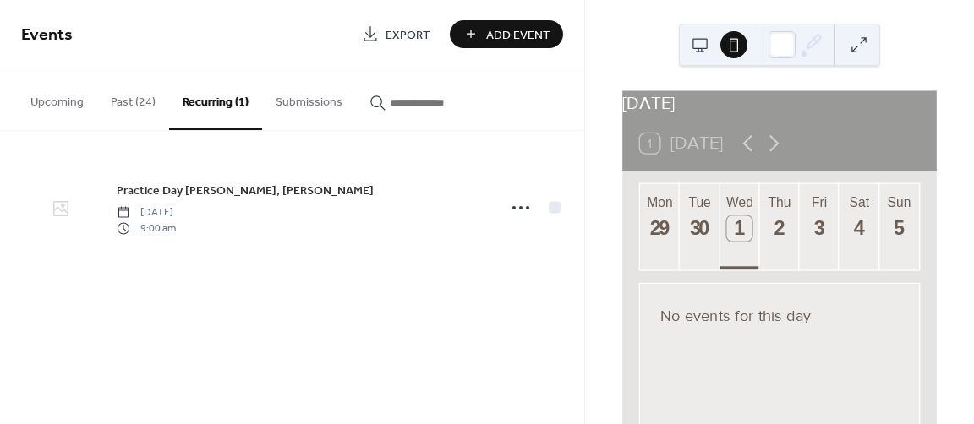
click at [63, 209] on icon at bounding box center [60, 208] width 15 height 15
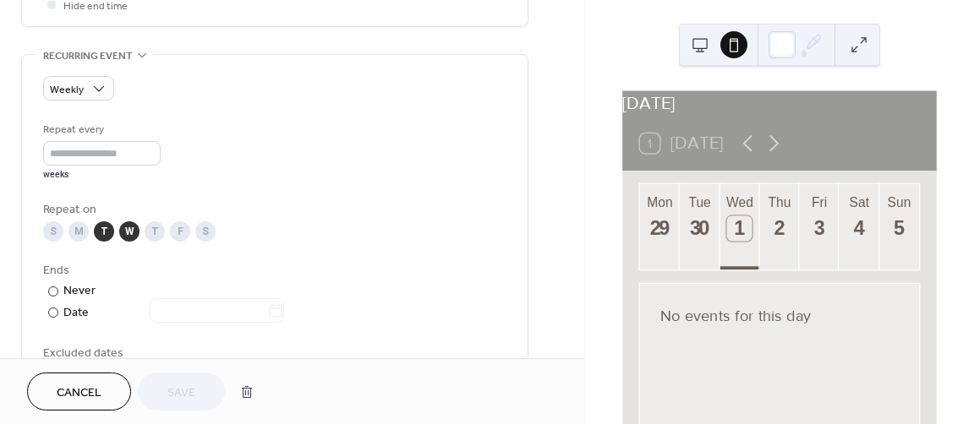
scroll to position [685, 0]
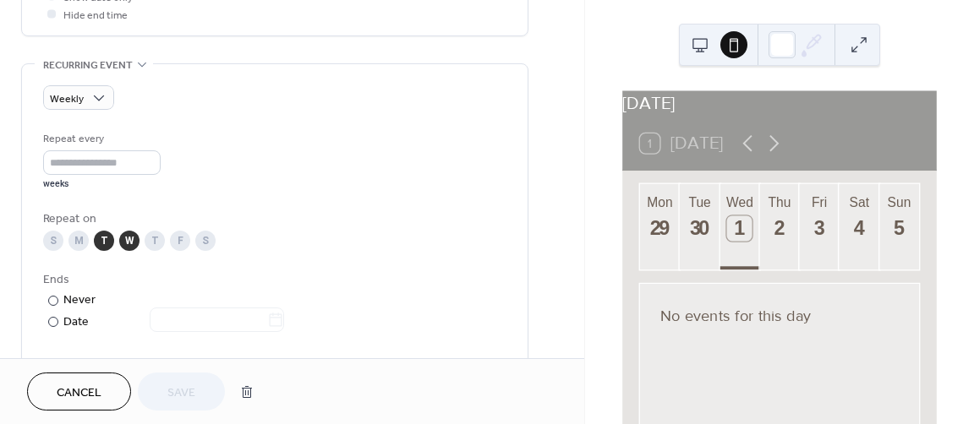
click at [130, 239] on div "W" at bounding box center [129, 241] width 20 height 20
click at [332, 258] on div "Repeat every * weeks Repeat on S M T W T F S Ends ​ Never ​ Date Excluded dates…" at bounding box center [274, 267] width 463 height 275
click at [185, 392] on span "Save" at bounding box center [181, 394] width 28 height 18
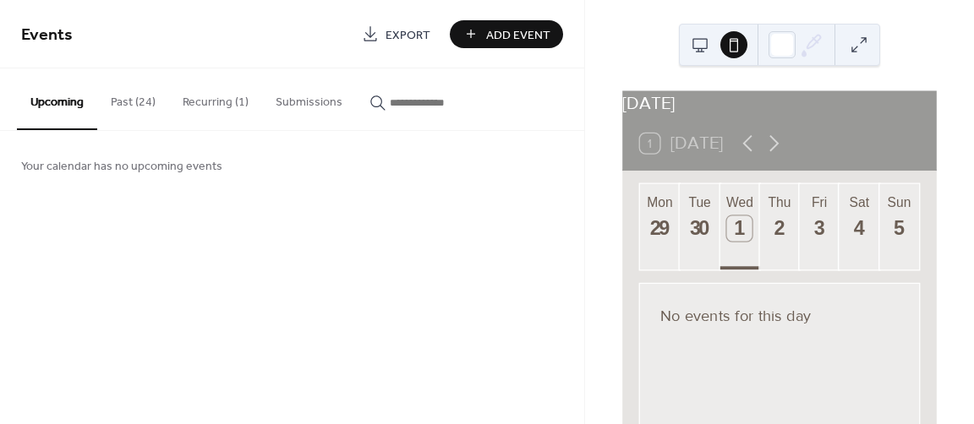
click at [210, 100] on button "Recurring (1)" at bounding box center [215, 98] width 93 height 60
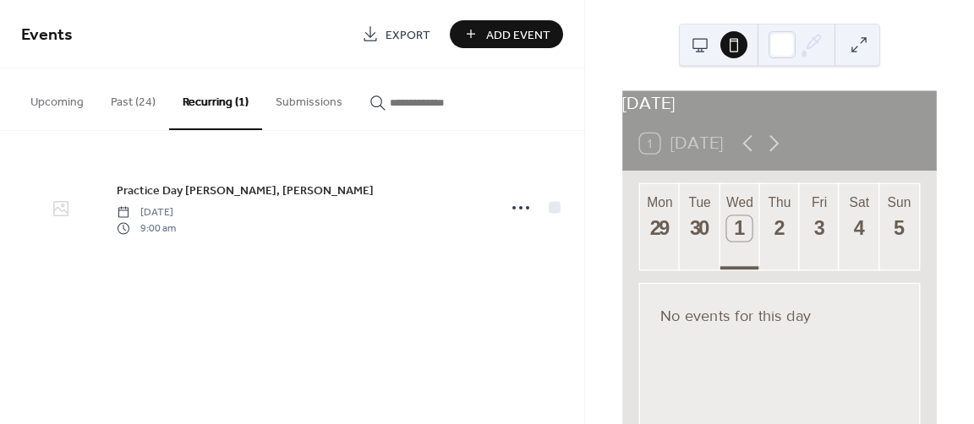
click at [63, 210] on icon at bounding box center [61, 209] width 20 height 20
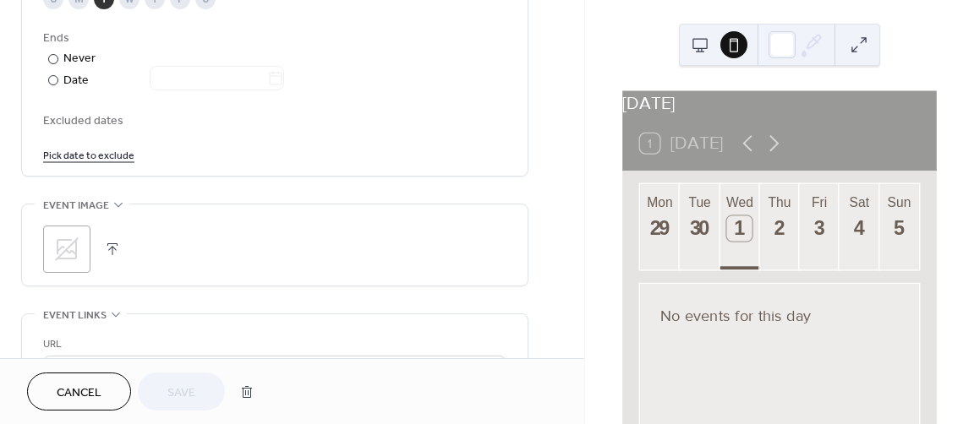
scroll to position [930, 0]
click at [68, 248] on icon at bounding box center [67, 247] width 24 height 24
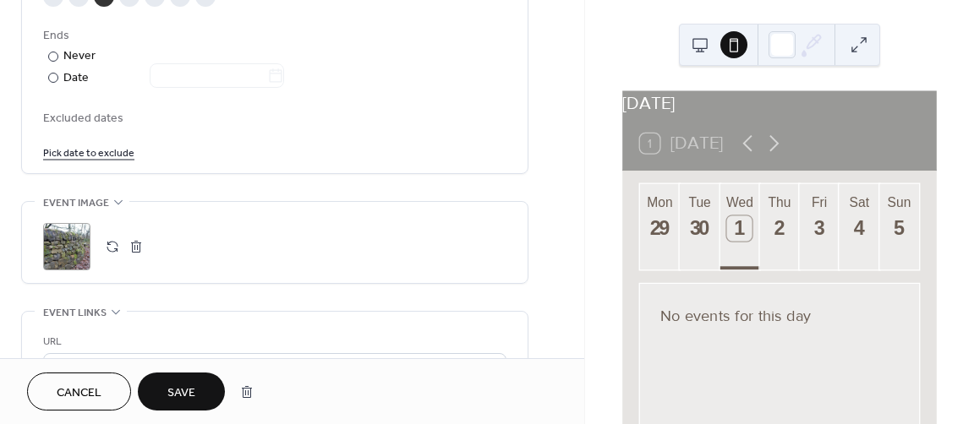
click at [183, 390] on span "Save" at bounding box center [181, 394] width 28 height 18
